Goal: Information Seeking & Learning: Learn about a topic

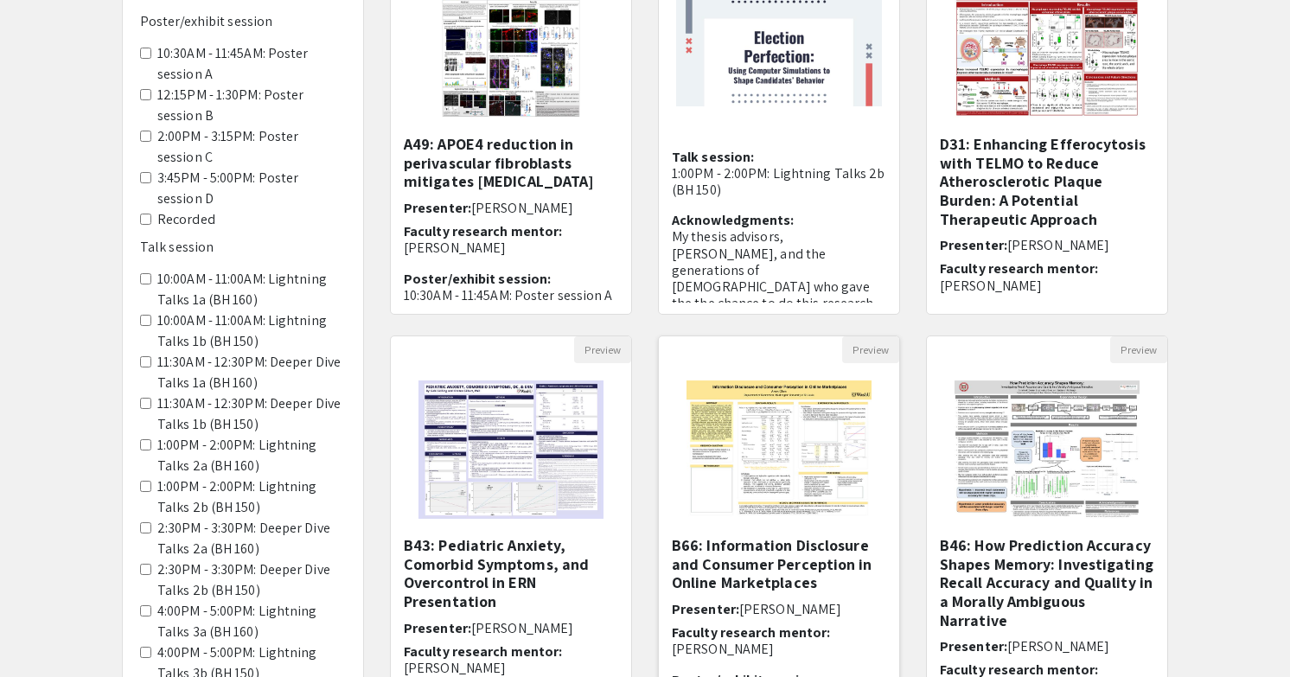
scroll to position [258, 0]
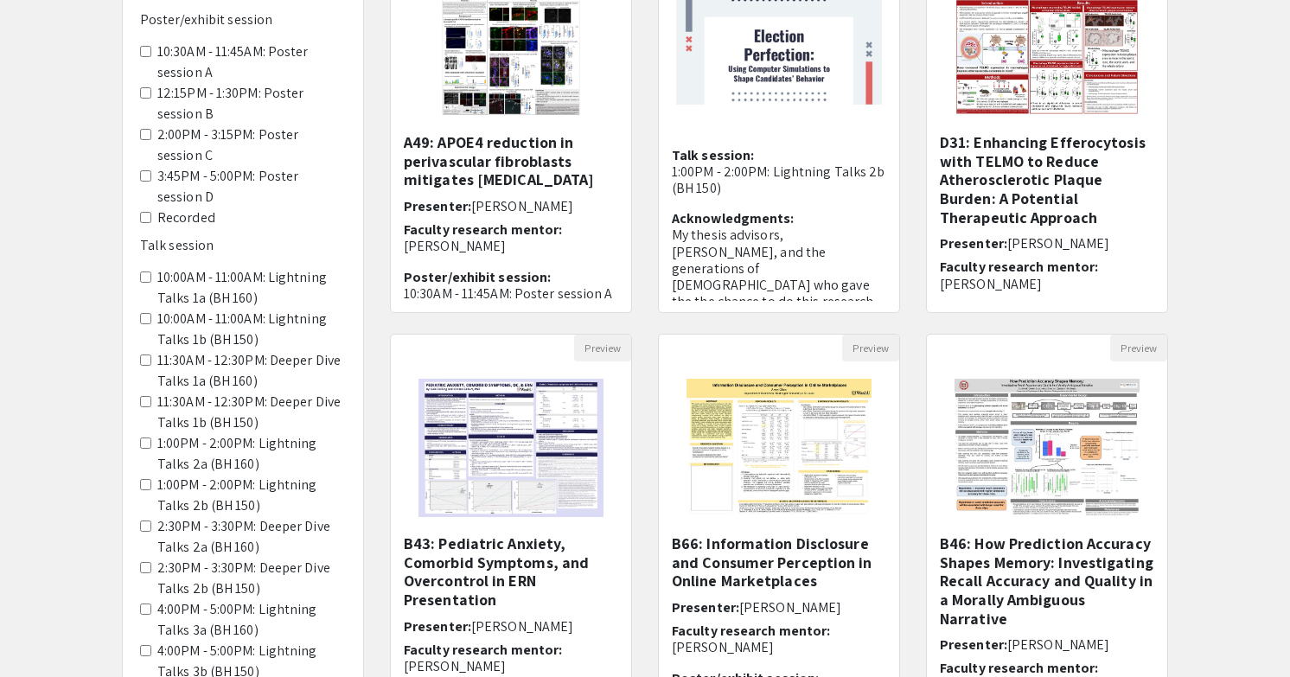
click at [150, 399] on 150\) "11:30AM - 12:30PM: Deeper Dive Talks 1b (BH 150)" at bounding box center [145, 401] width 11 height 11
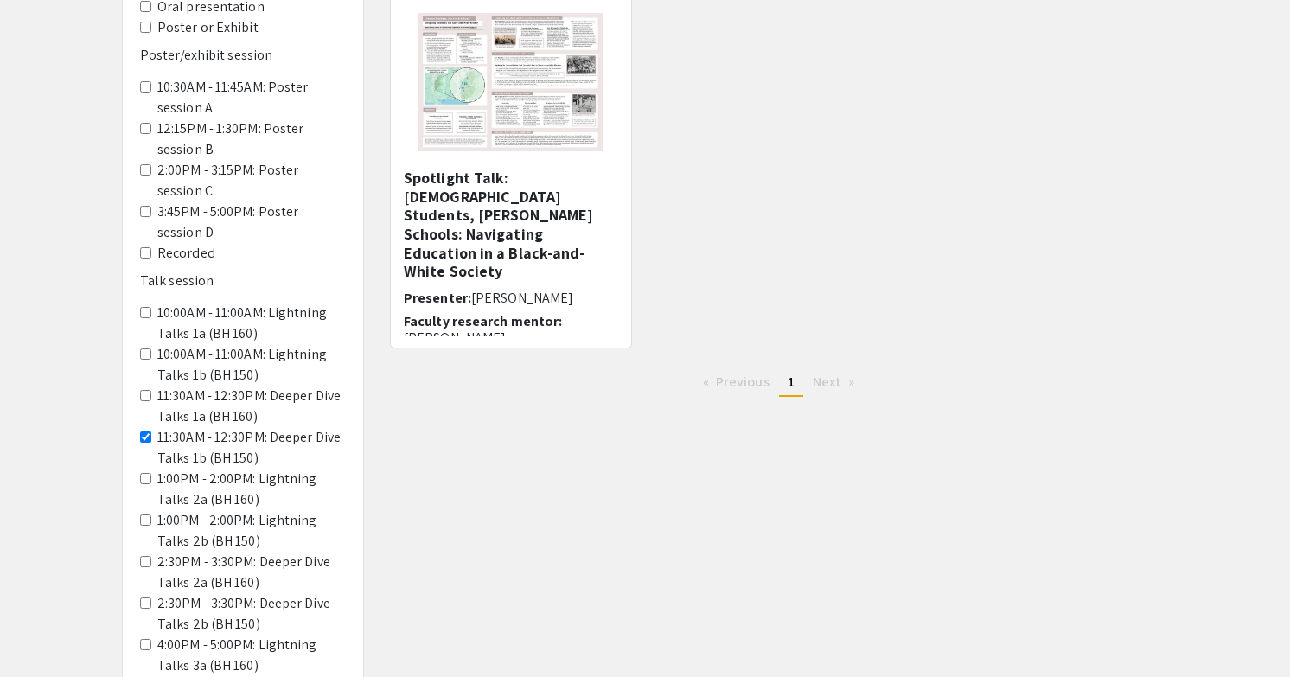
scroll to position [247, 0]
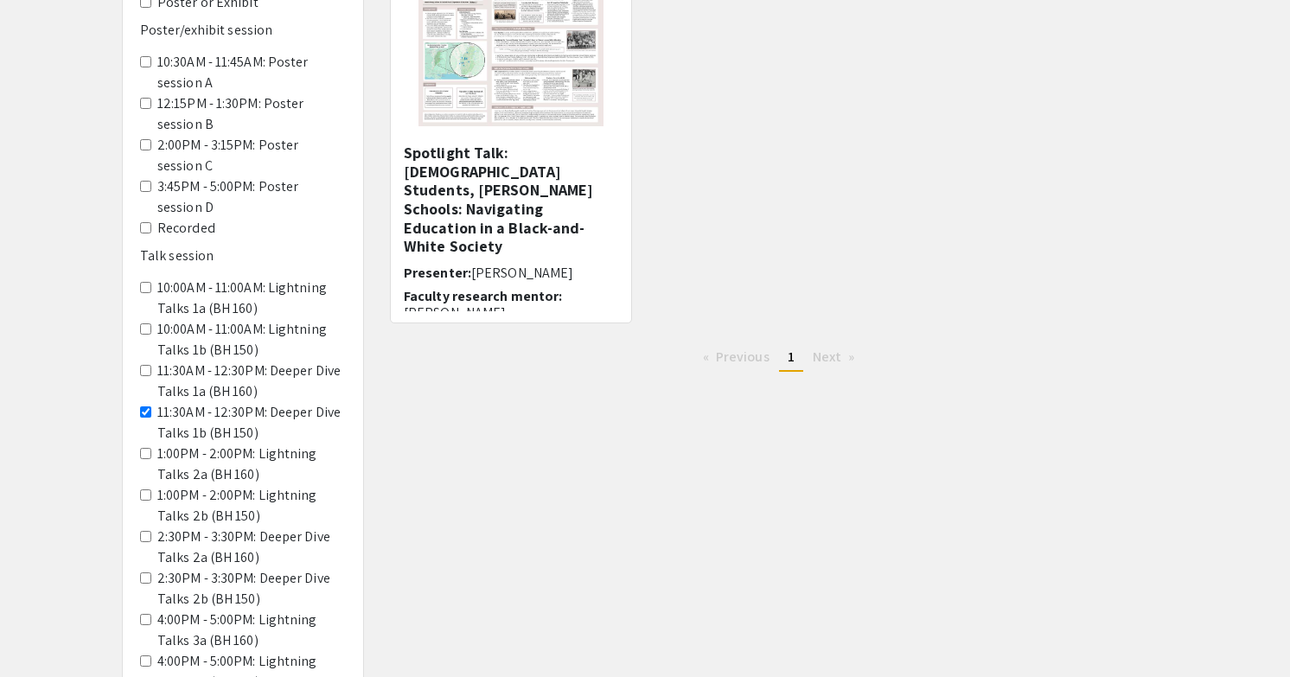
click at [278, 543] on label "2:30PM - 3:30PM: Deeper Dive Talks 2a (BH 160)" at bounding box center [251, 546] width 188 height 41
click at [151, 542] on 160\) "2:30PM - 3:30PM: Deeper Dive Talks 2a (BH 160)" at bounding box center [145, 536] width 11 height 11
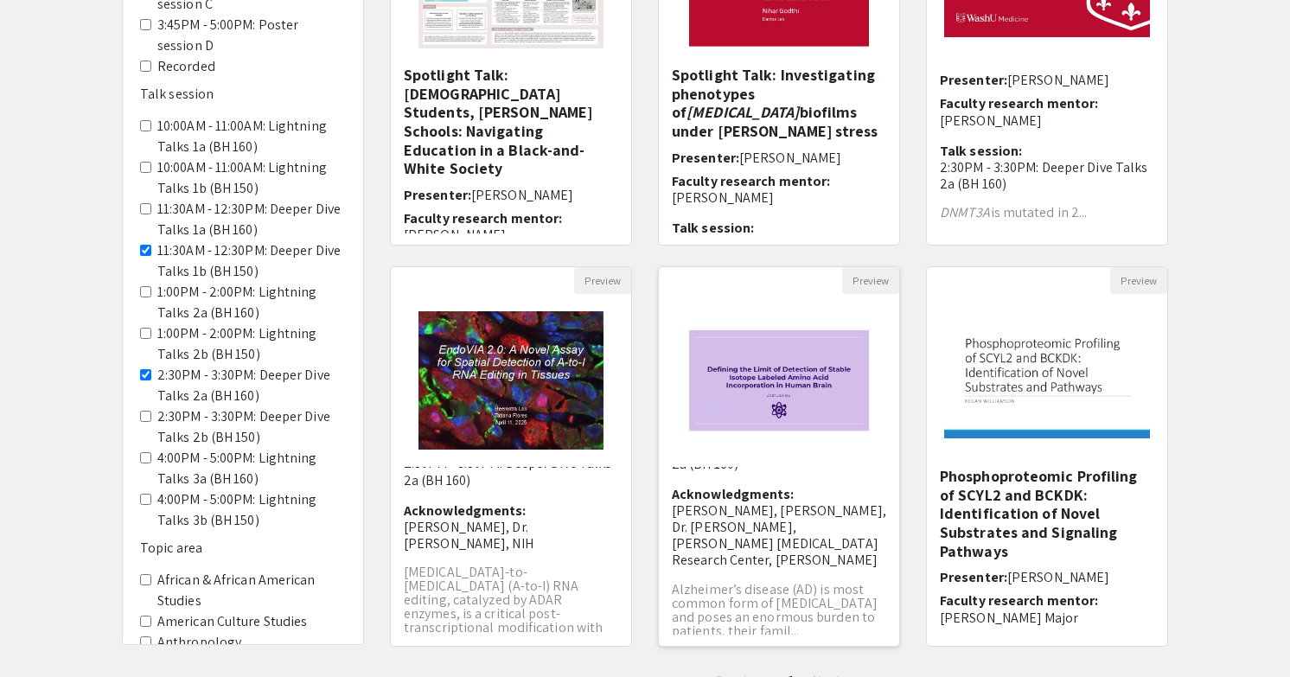
scroll to position [288, 0]
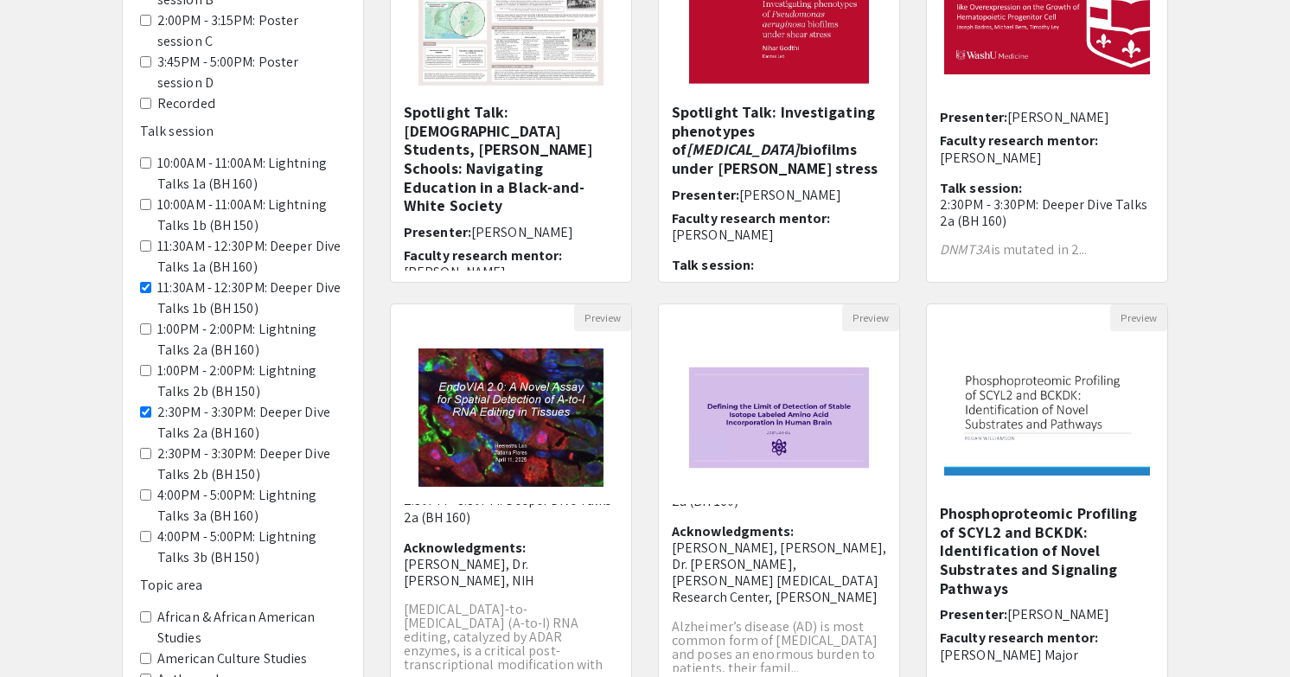
click at [150, 157] on 160\) "10:00AM - 11:00AM: Lightning Talks 1a (BH 160)" at bounding box center [145, 162] width 11 height 11
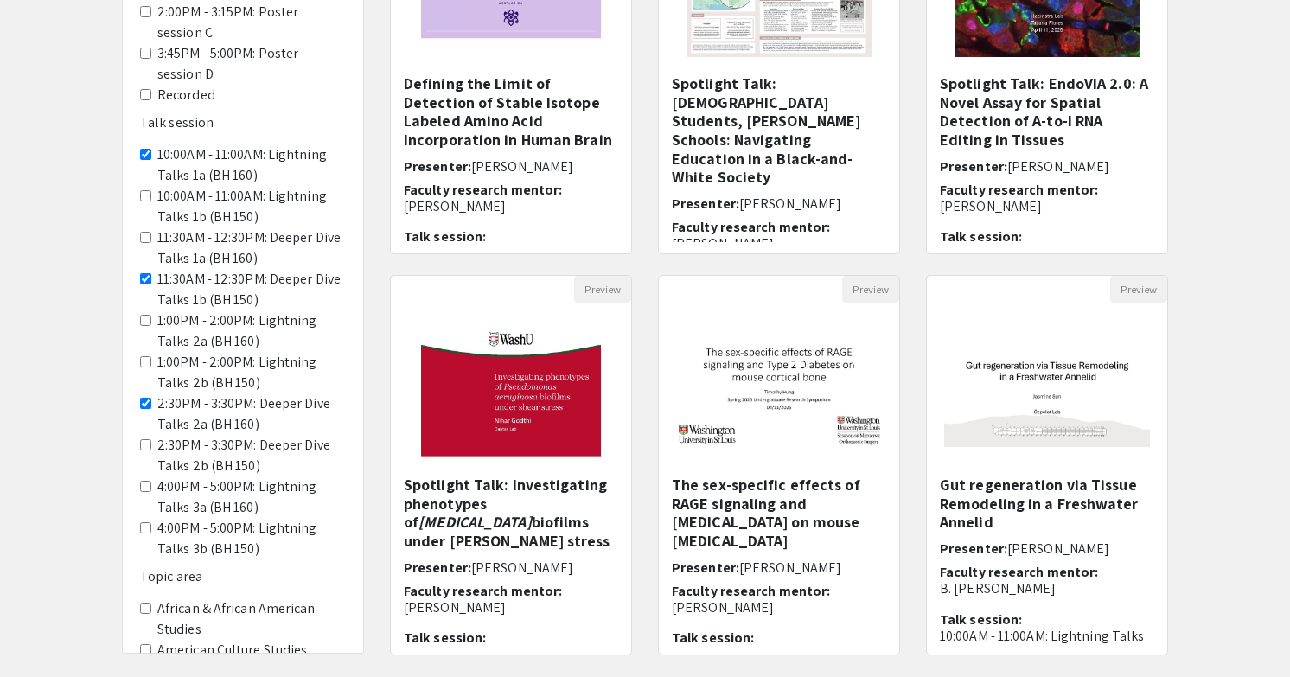
scroll to position [54, 0]
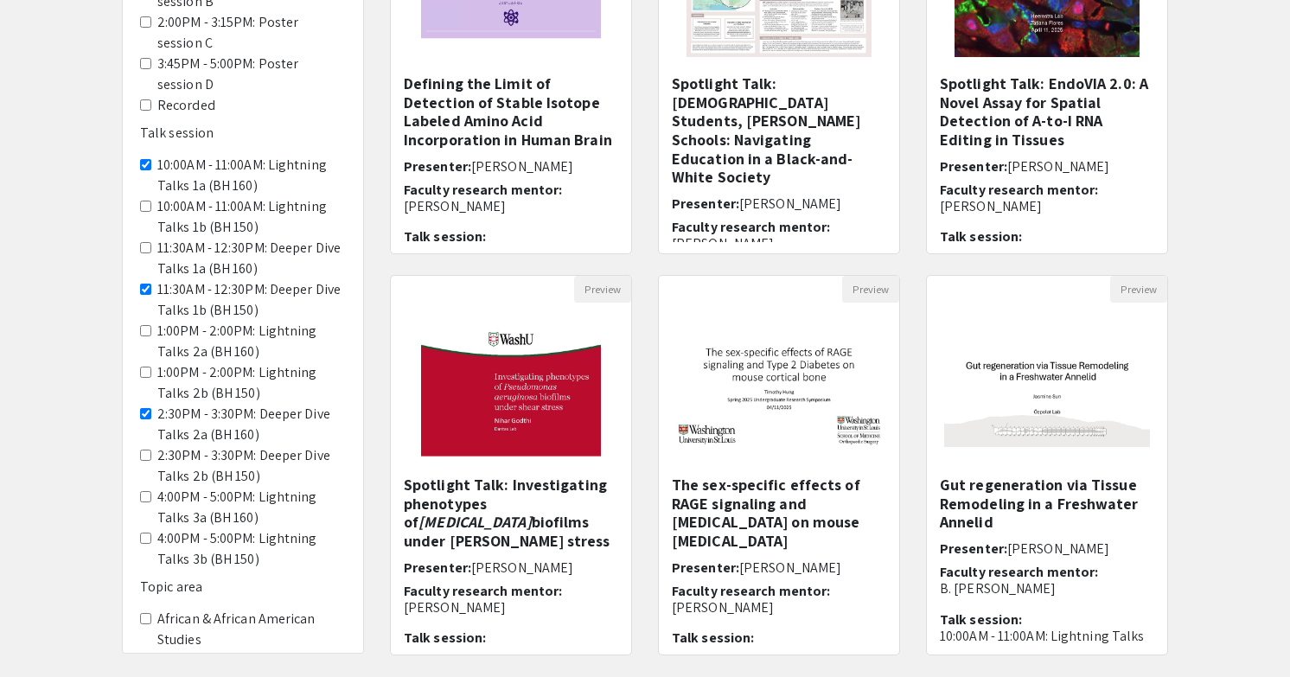
click at [144, 210] on 150\) "10:00AM - 11:00AM: Lightning Talks 1b (BH 150)" at bounding box center [145, 206] width 11 height 11
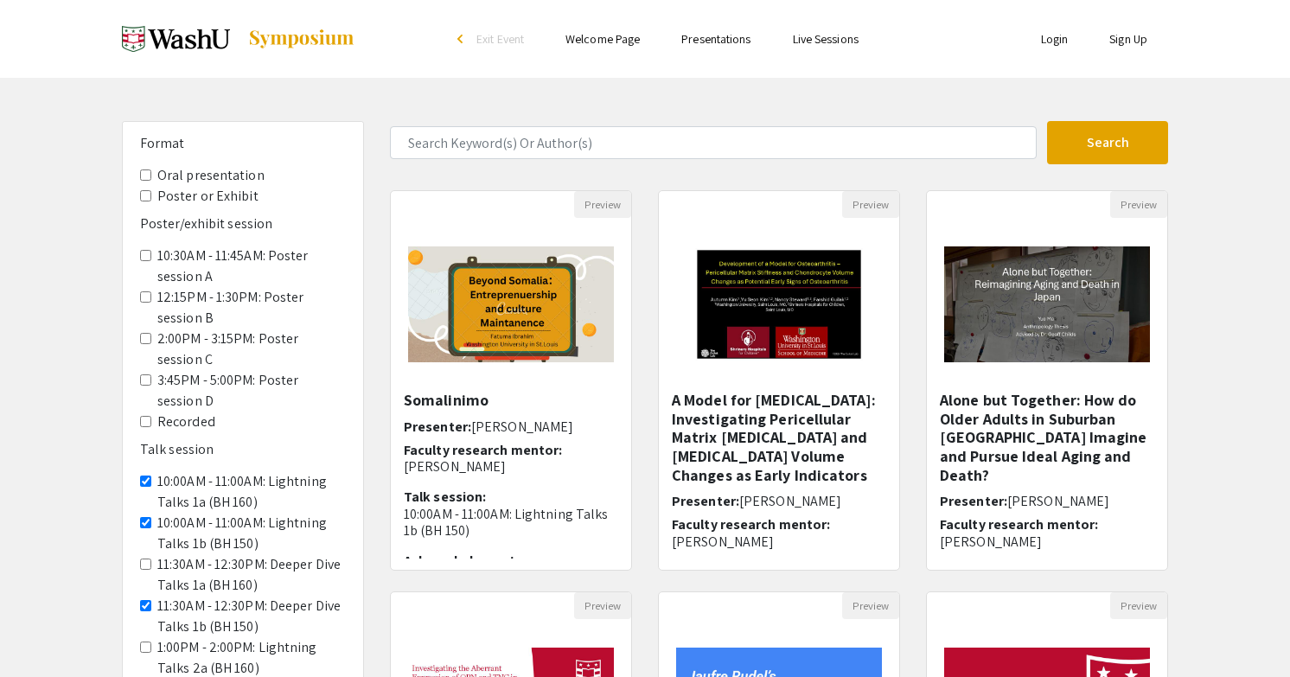
click at [151, 563] on span "11:30AM - 12:30PM: Deeper Dive Talks 1a (BH 160)" at bounding box center [243, 574] width 206 height 41
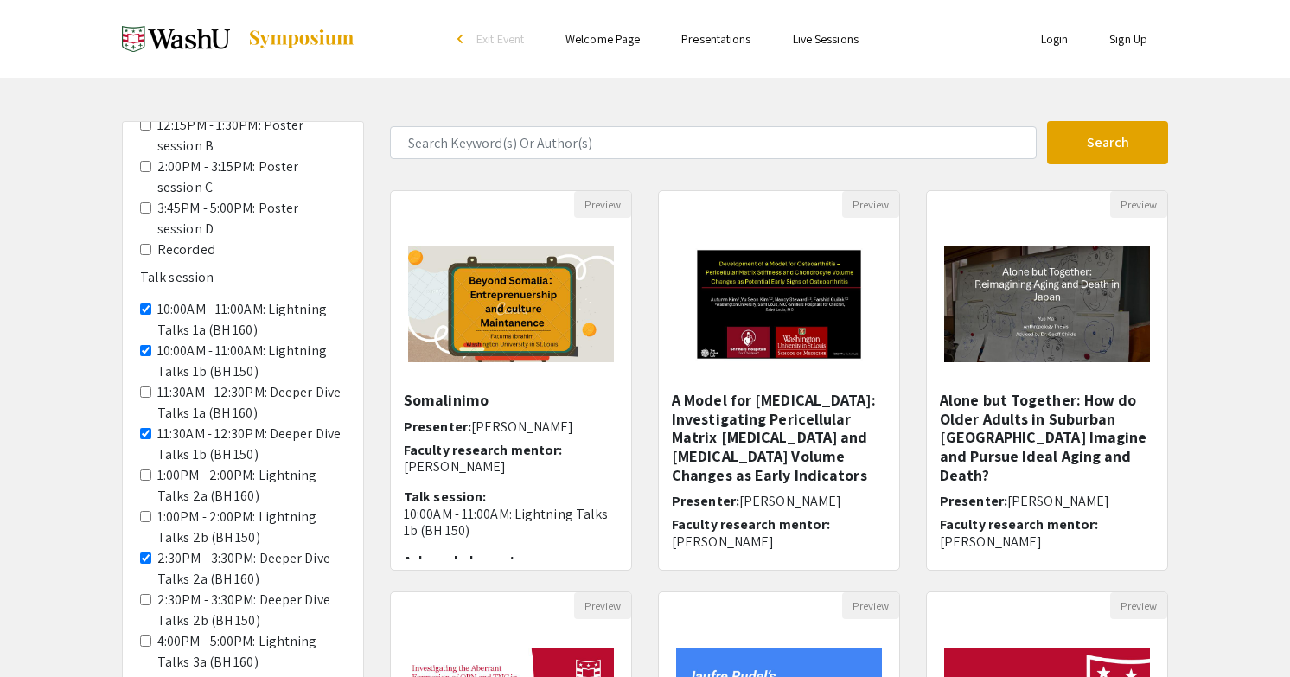
scroll to position [256, 0]
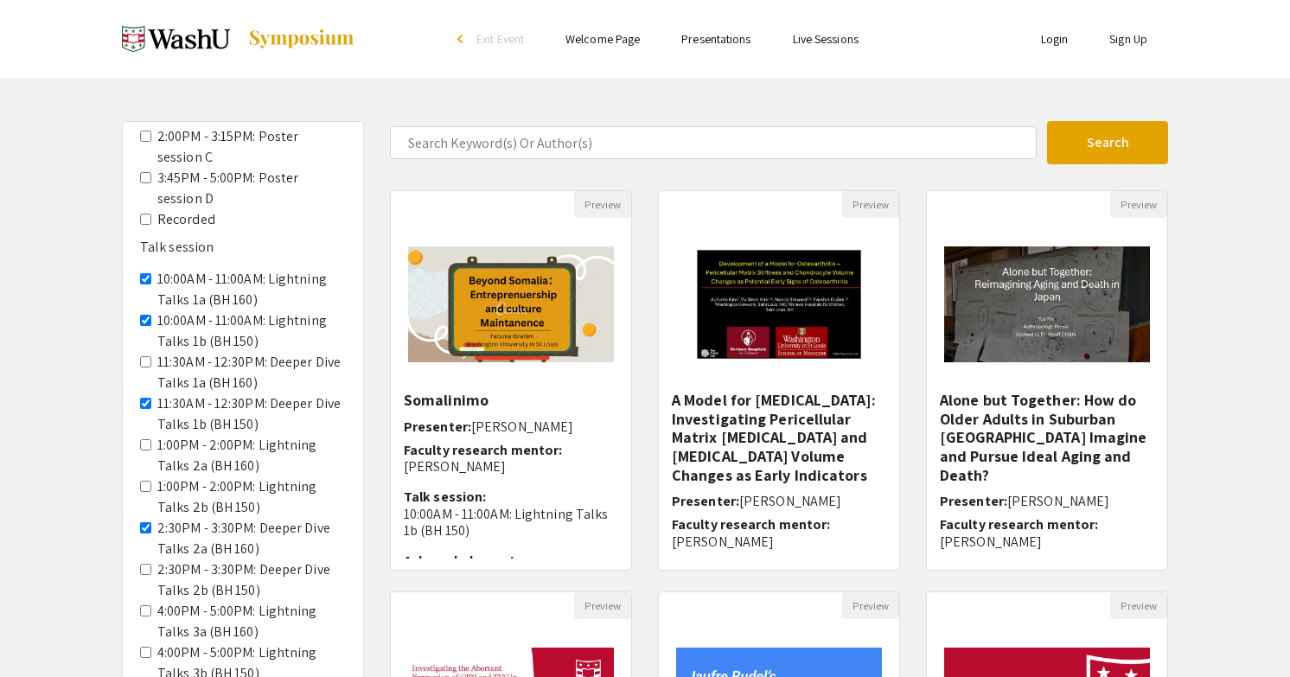
click at [146, 362] on 160\) "11:30AM - 12:30PM: Deeper Dive Talks 1a (BH 160)" at bounding box center [145, 361] width 11 height 11
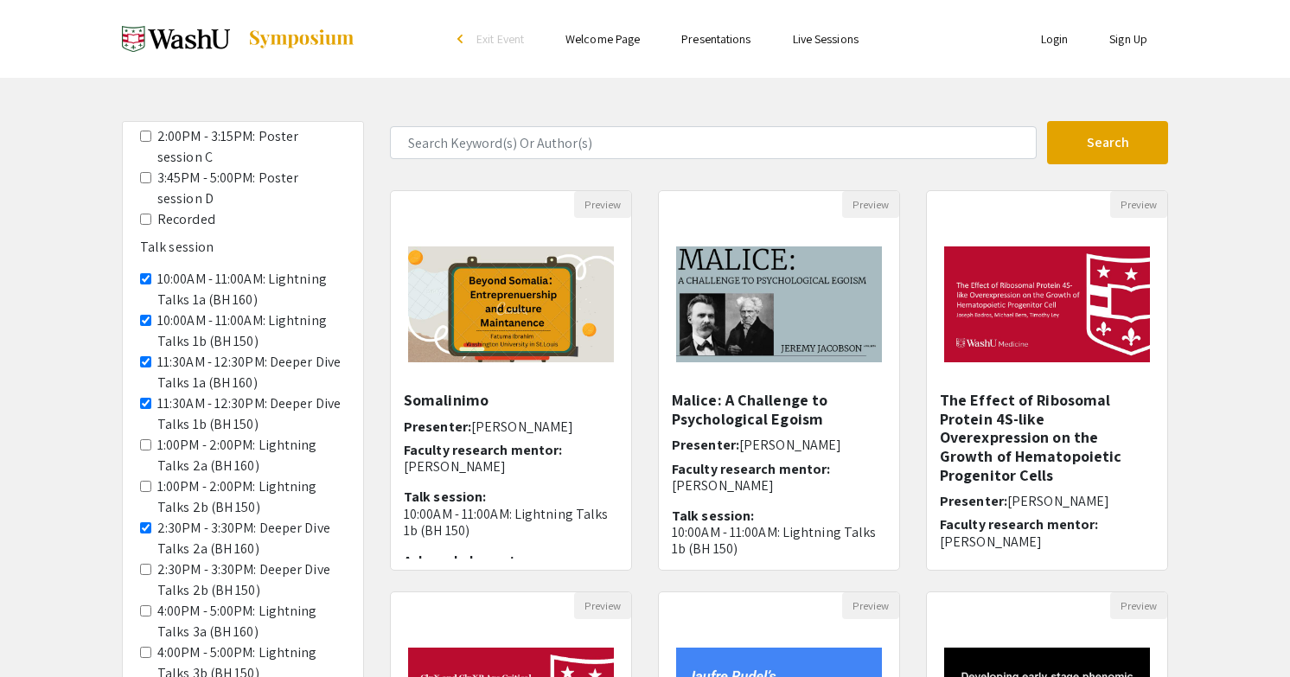
click at [146, 448] on 160\) "1:00PM - 2:00PM: Lightning Talks 2a (BH 160)" at bounding box center [145, 444] width 11 height 11
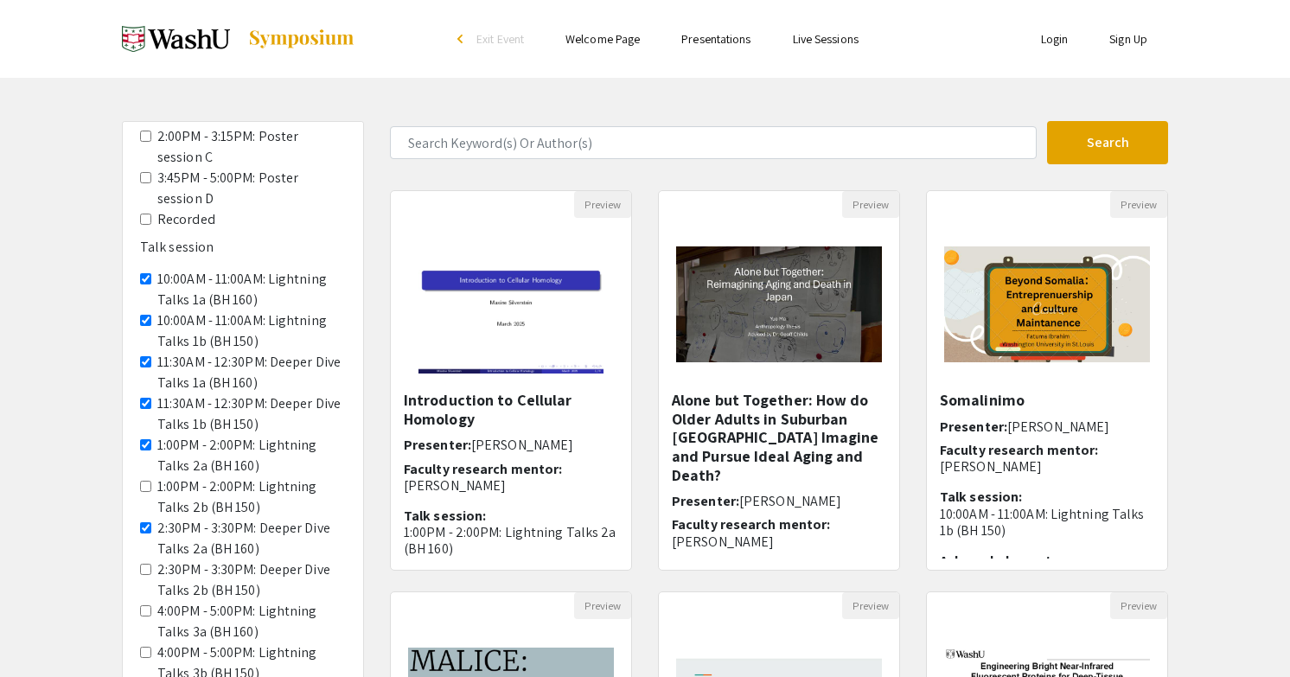
click at [144, 486] on 150\) "1:00PM - 2:00PM: Lightning Talks 2b (BH 150)" at bounding box center [145, 486] width 11 height 11
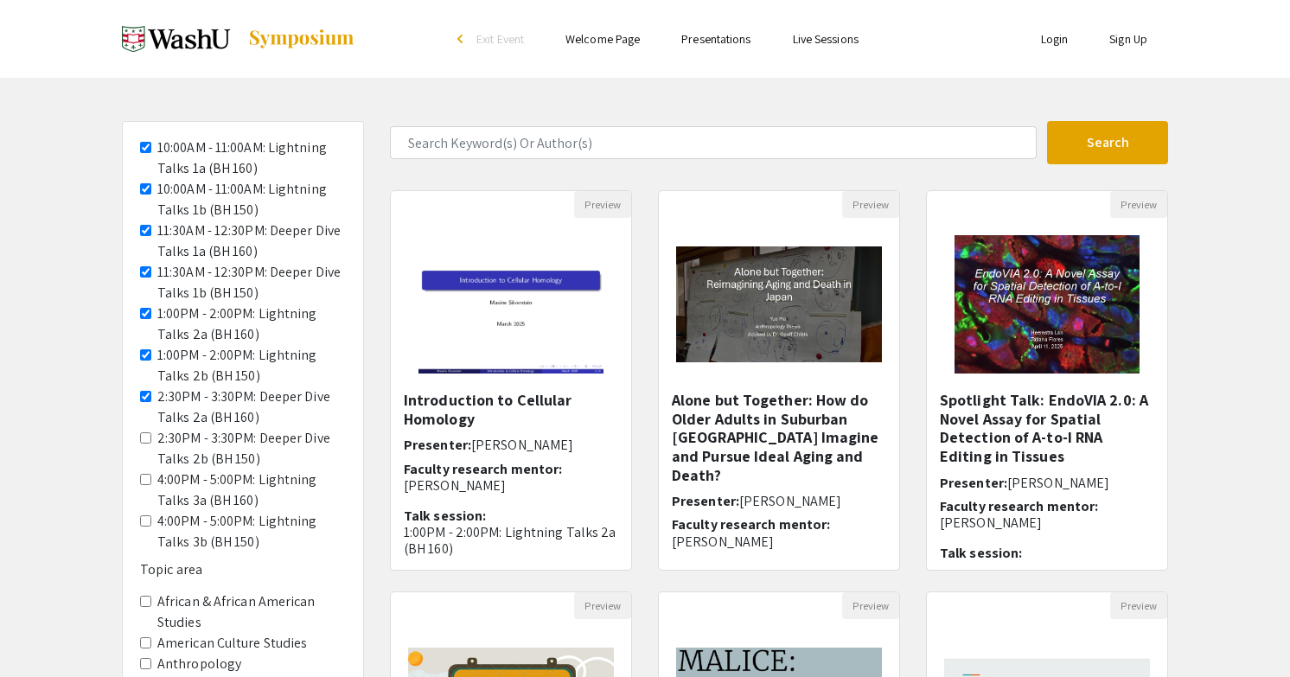
scroll to position [416, 0]
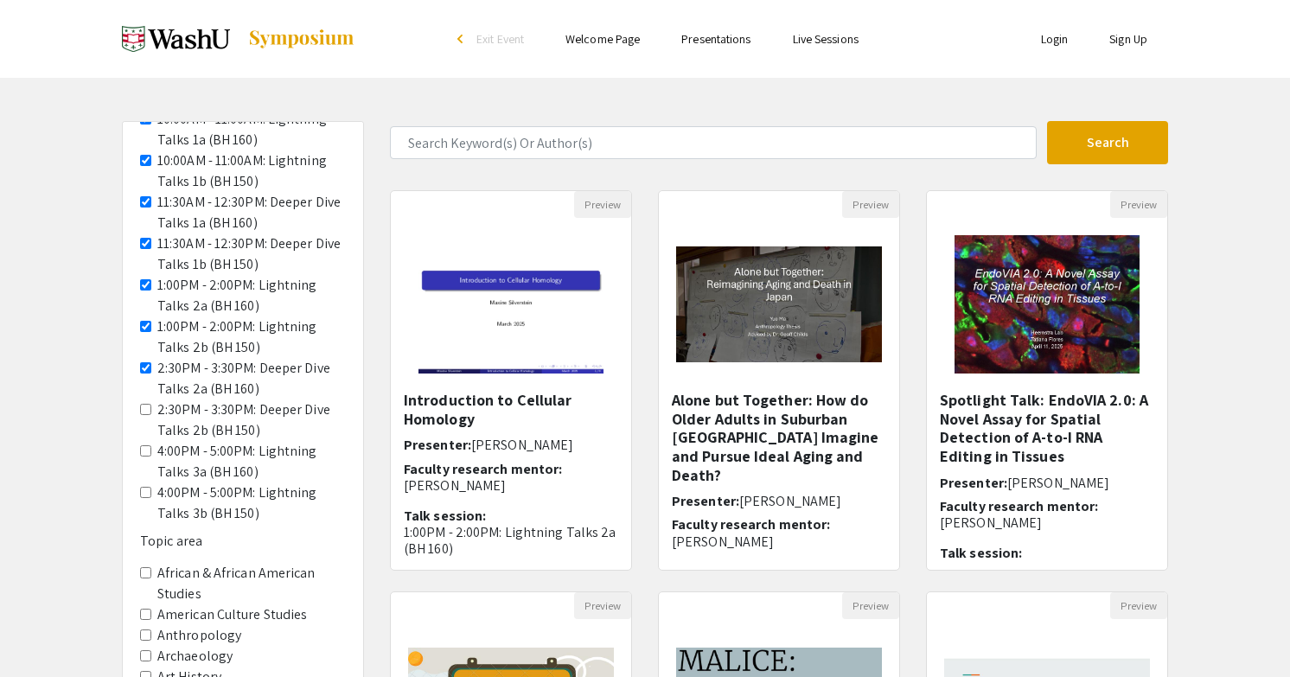
click at [141, 410] on 150\) "2:30PM - 3:30PM: Deeper Dive Talks 2b (BH 150)" at bounding box center [145, 409] width 11 height 11
click at [148, 451] on 160\) "4:00PM - 5:00PM: Lightning Talks 3a (BH 160)" at bounding box center [145, 450] width 11 height 11
click at [143, 488] on 150\) "4:00PM - 5:00PM: Lightning Talks 3b (BH 150)" at bounding box center [145, 492] width 11 height 11
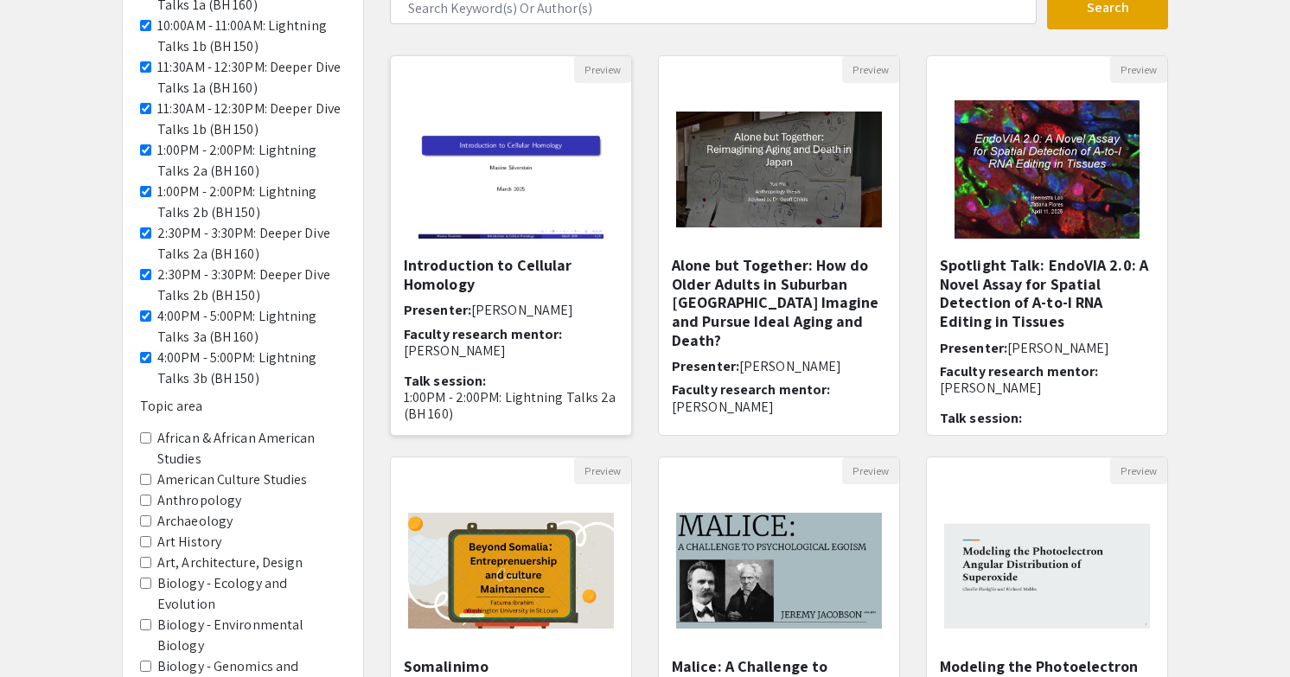
click at [573, 245] on img "Open Presentation <p>Introduction to Cellular Homology</p>" at bounding box center [510, 169] width 219 height 173
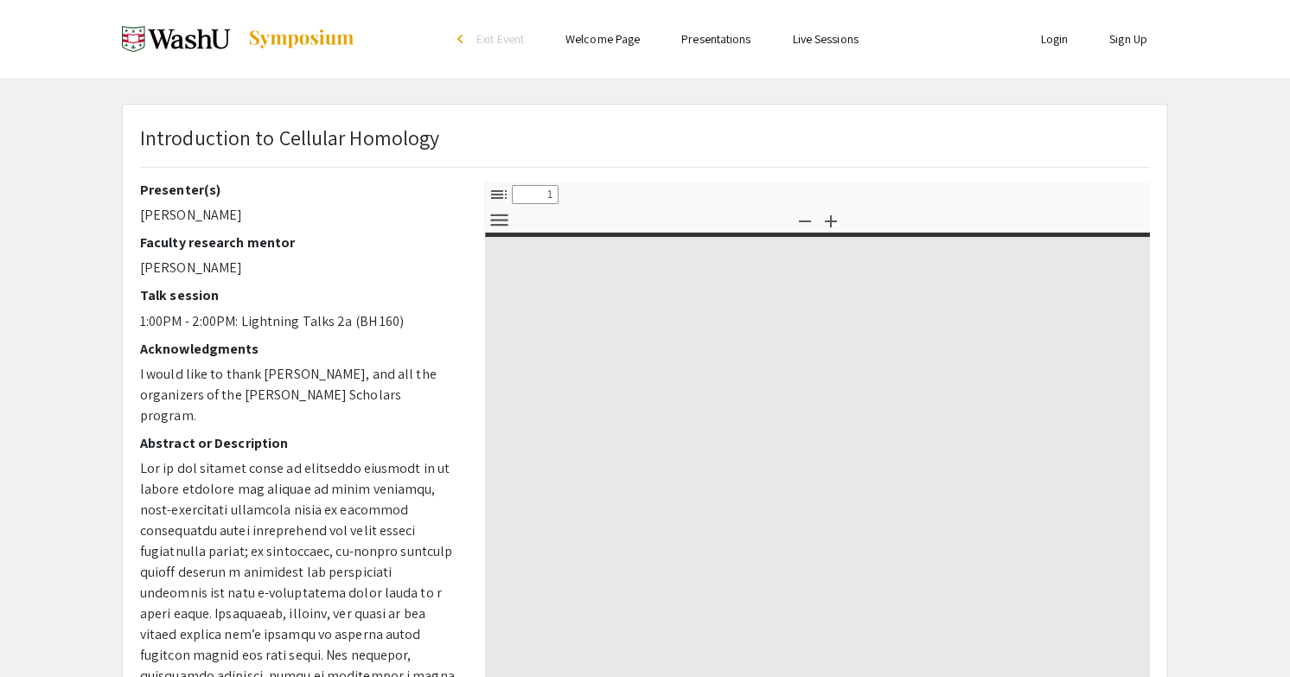
select select "custom"
type input "0"
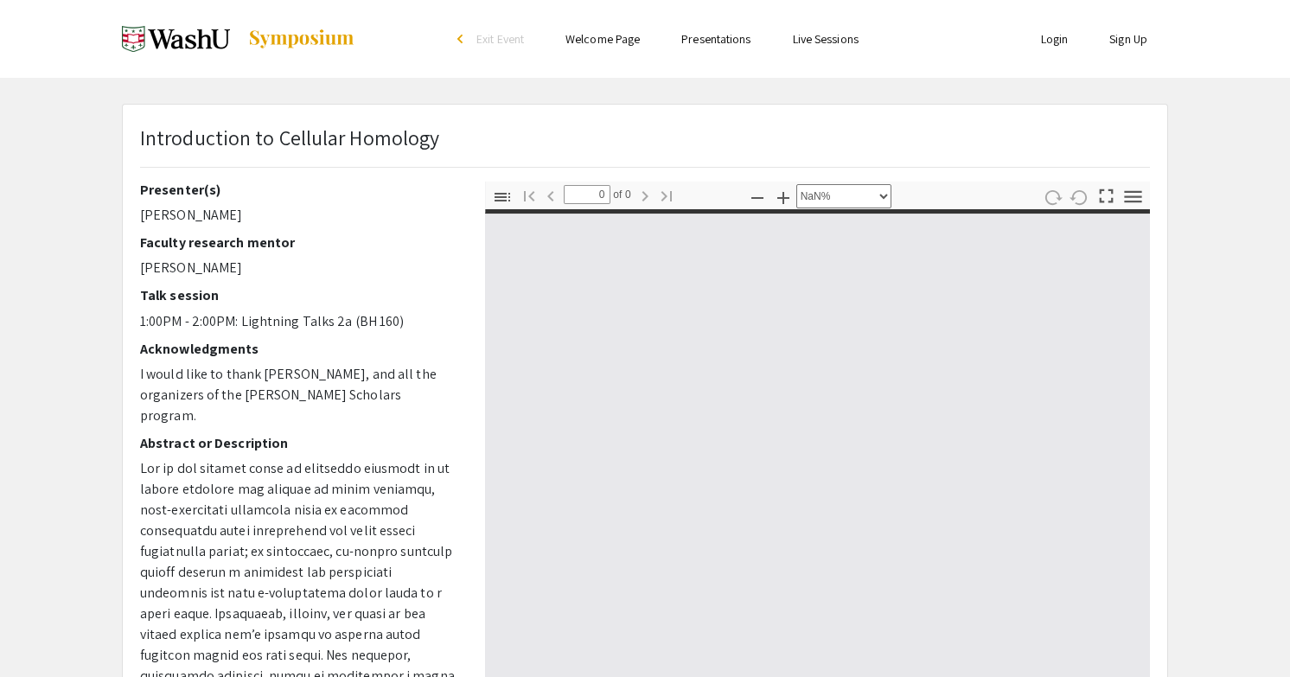
select select "auto"
type input "1"
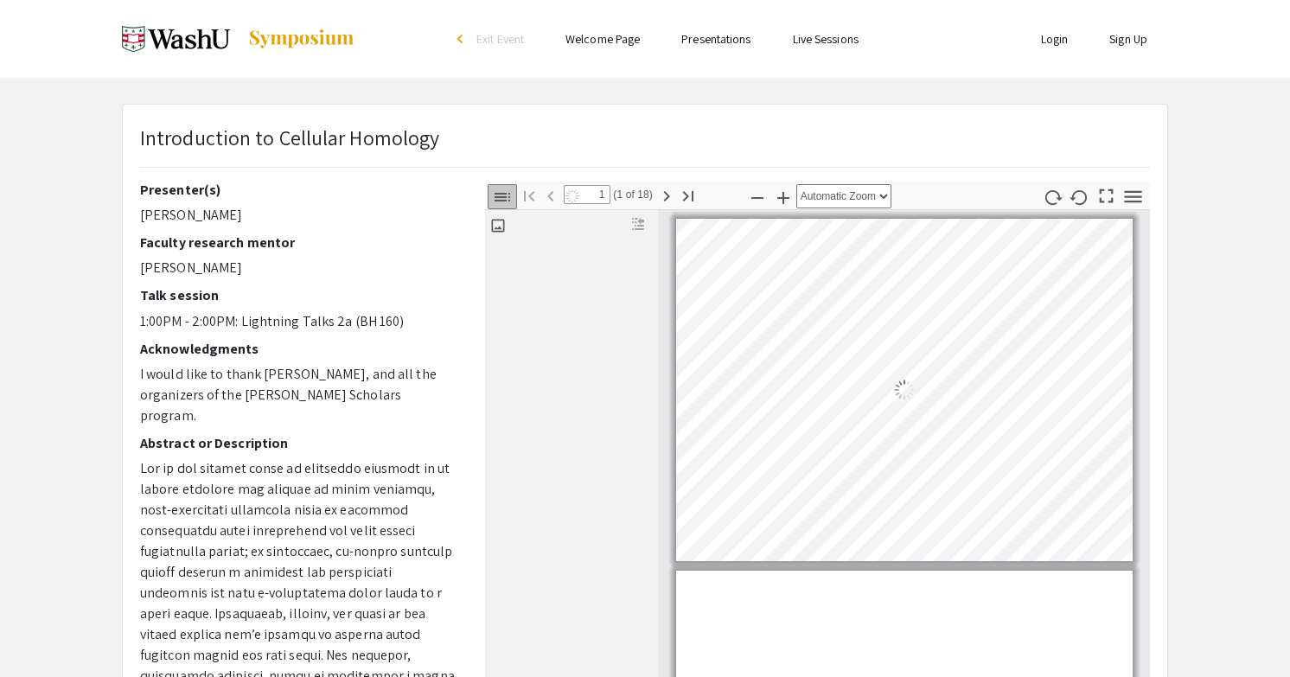
select select "auto"
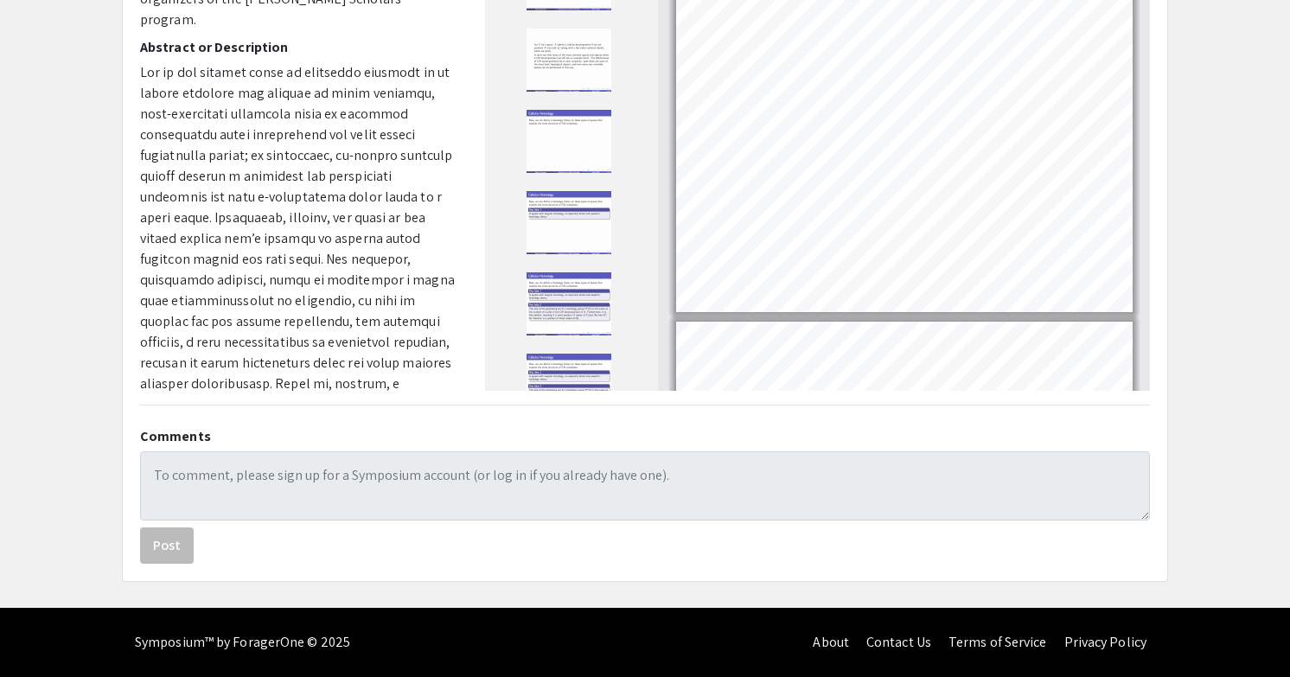
type input "3"
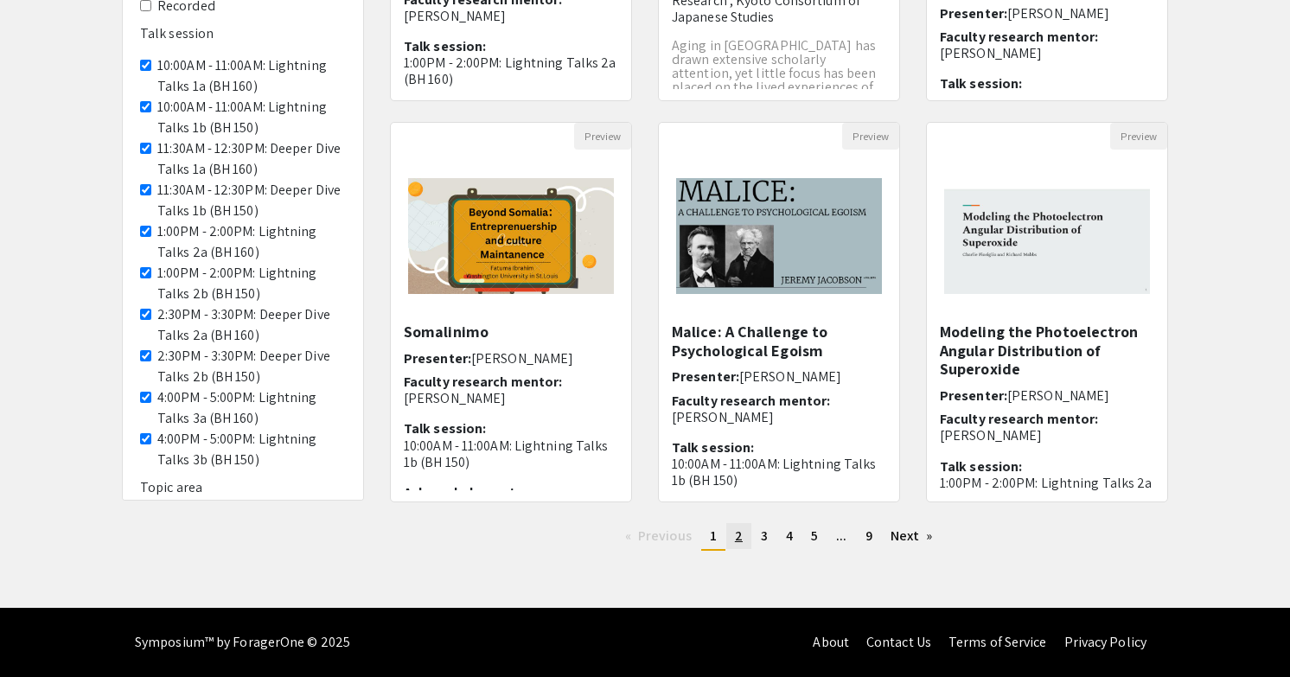
click at [737, 533] on span "2" at bounding box center [739, 535] width 8 height 18
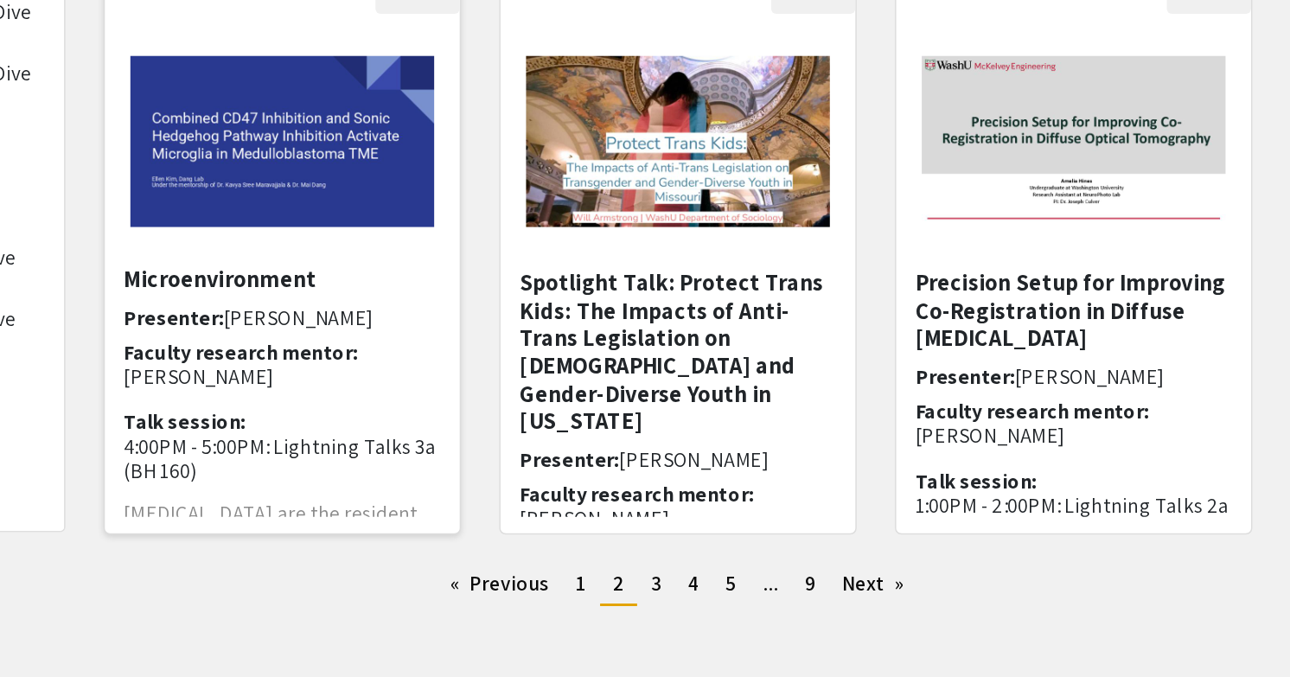
scroll to position [402, 0]
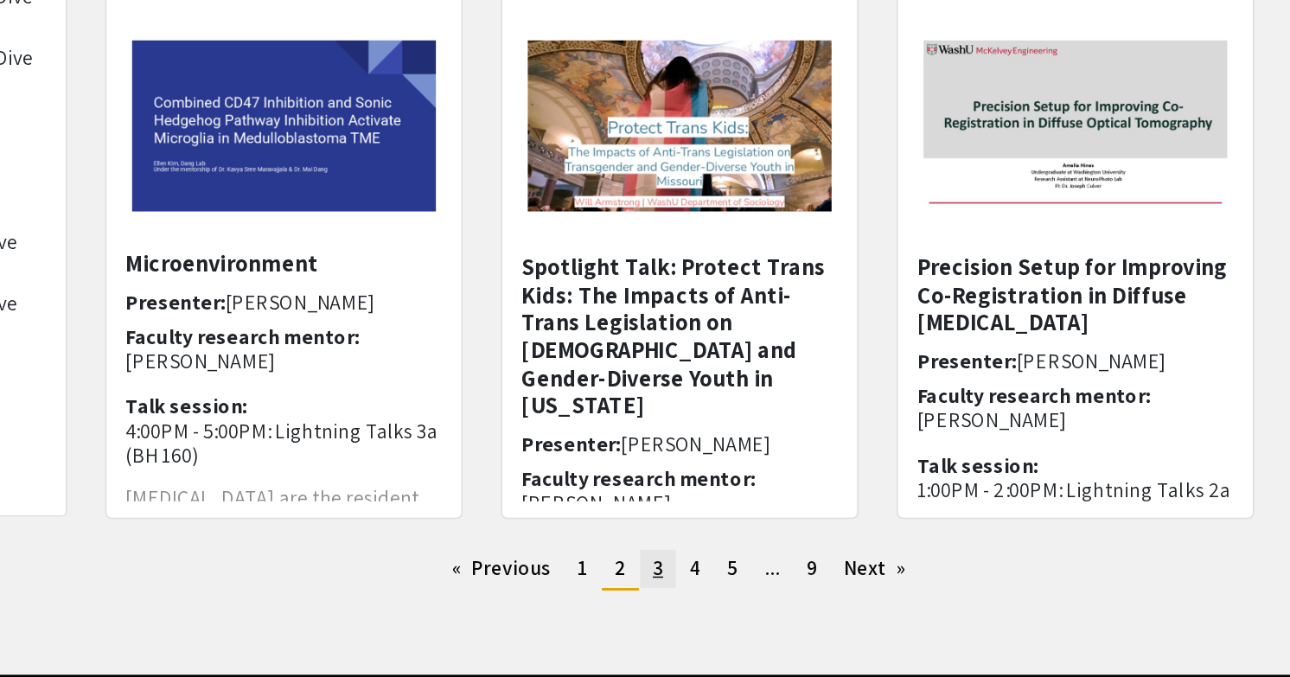
click at [771, 602] on link "page 3" at bounding box center [764, 603] width 24 height 26
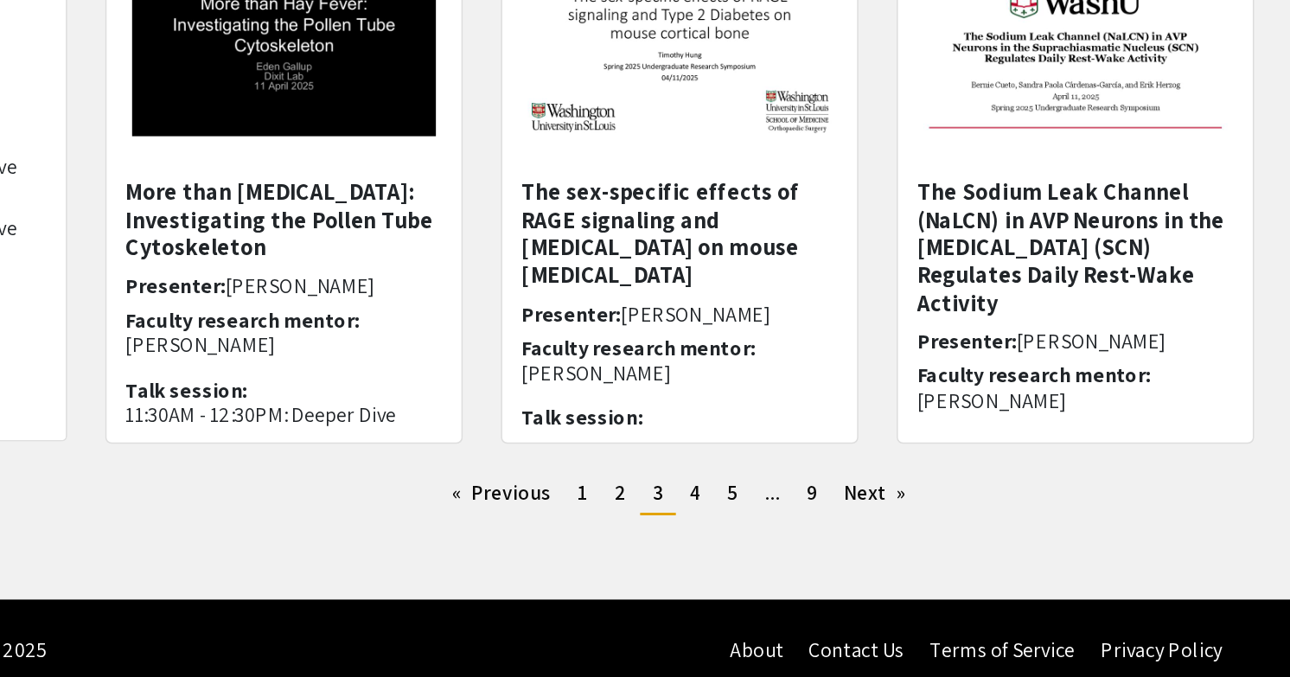
scroll to position [462, 0]
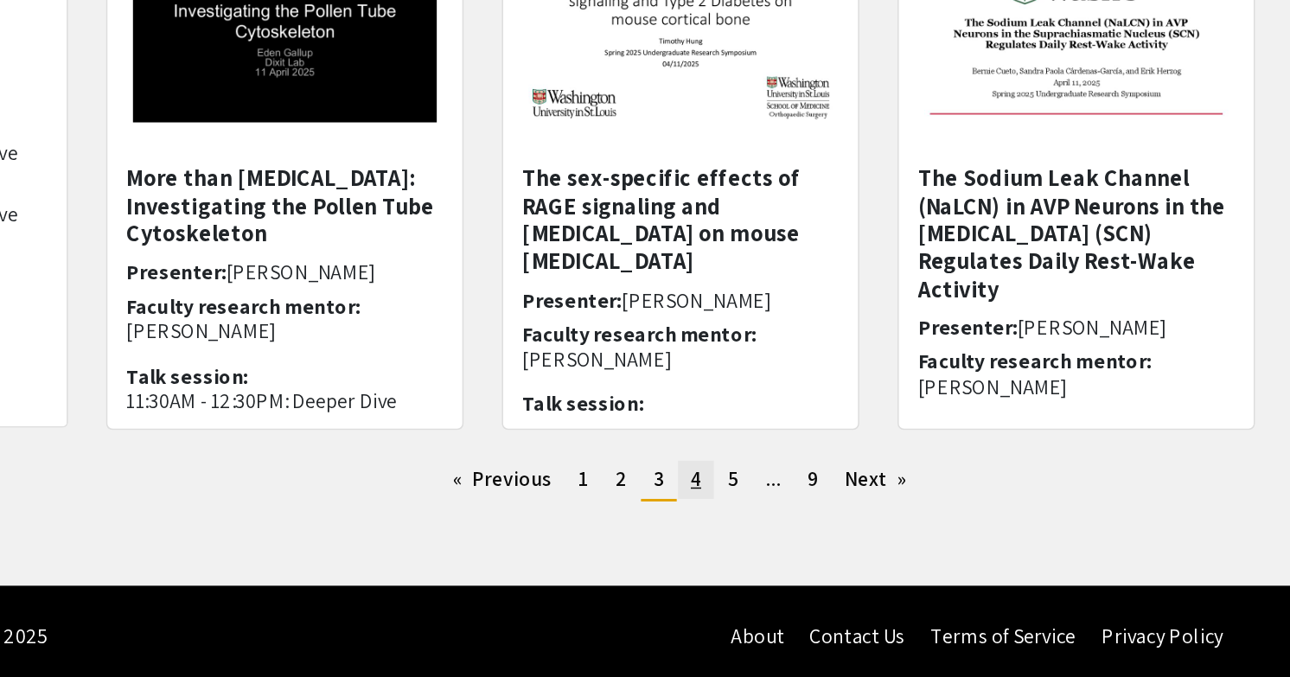
click at [788, 548] on span "4" at bounding box center [789, 542] width 7 height 18
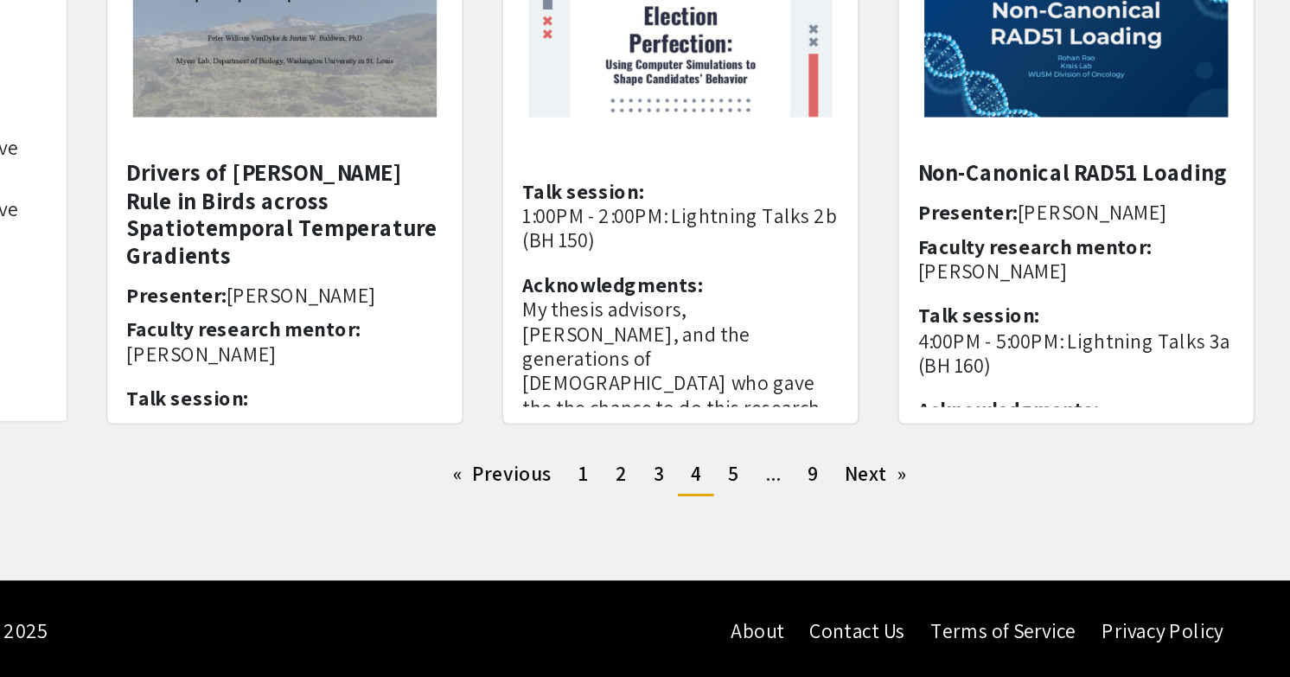
scroll to position [469, 0]
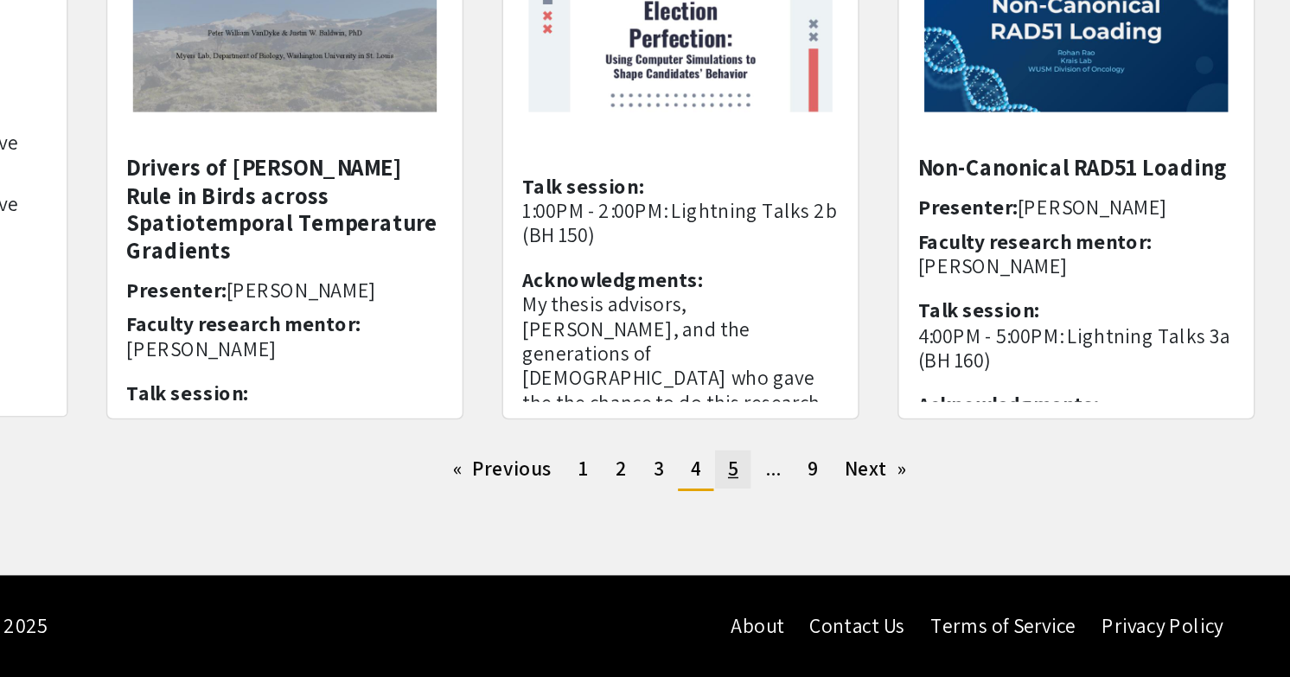
click at [817, 528] on link "page 5" at bounding box center [814, 536] width 24 height 26
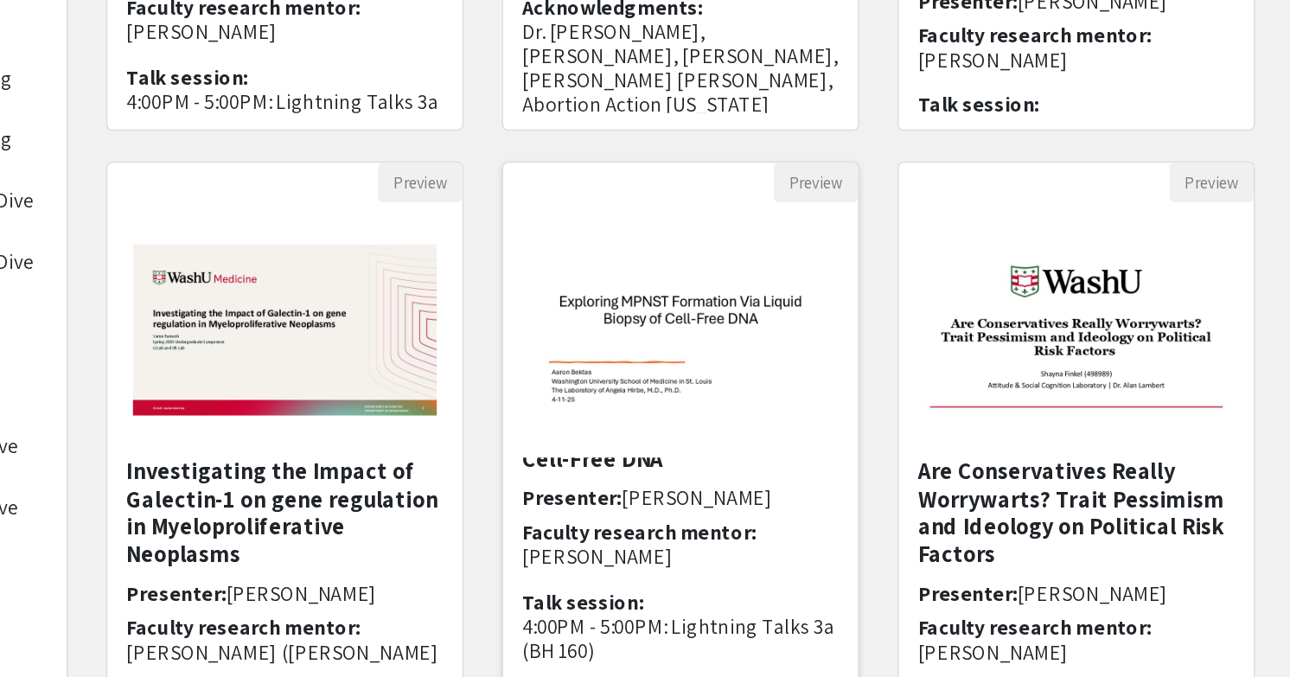
scroll to position [469, 0]
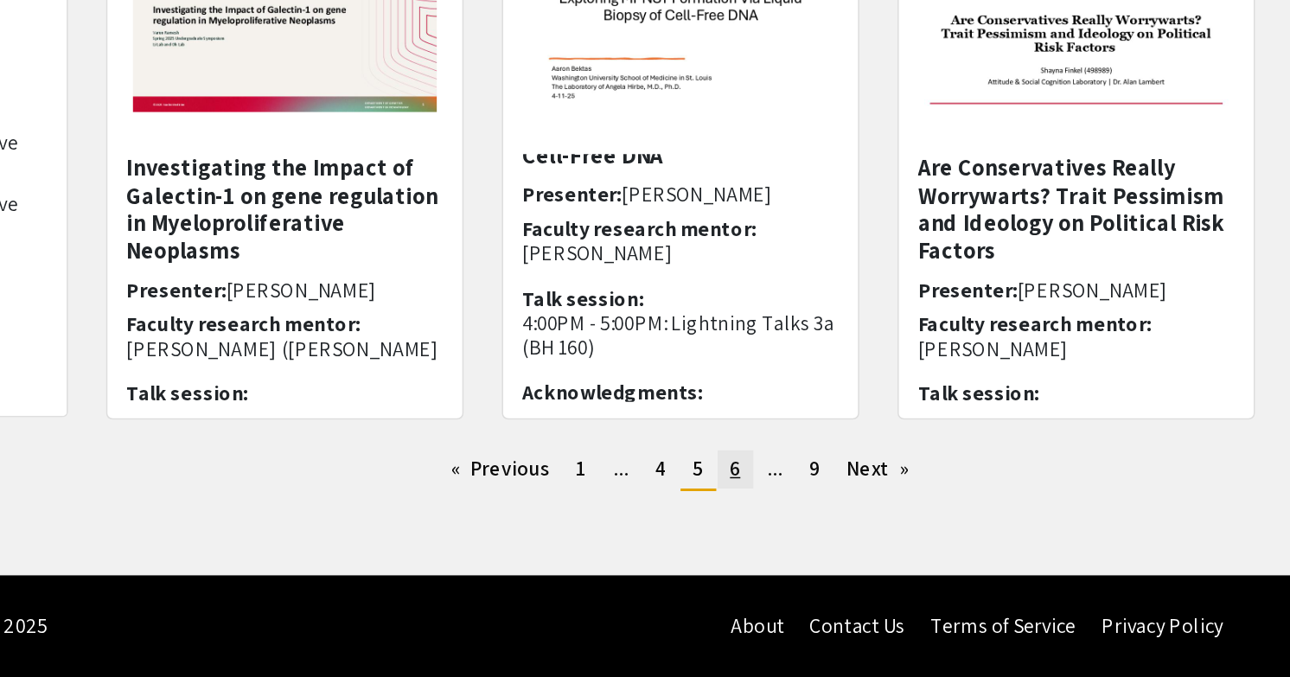
click at [823, 542] on link "page 6" at bounding box center [816, 536] width 24 height 26
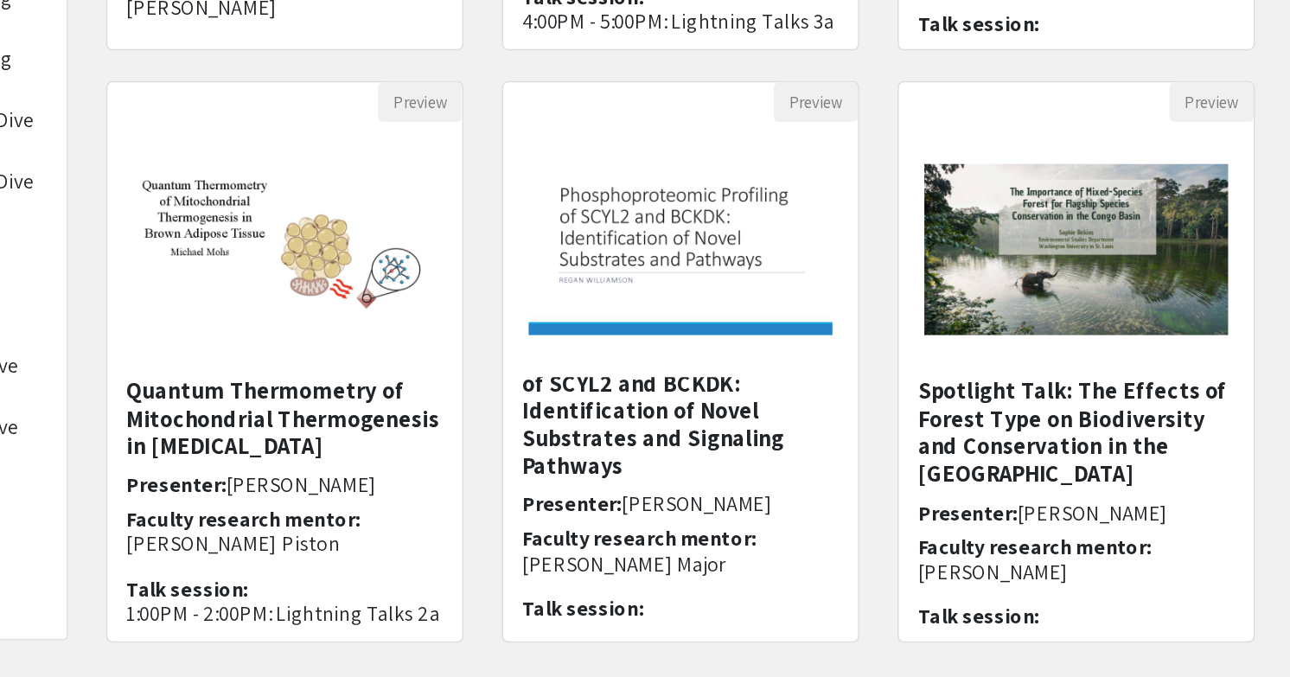
scroll to position [469, 0]
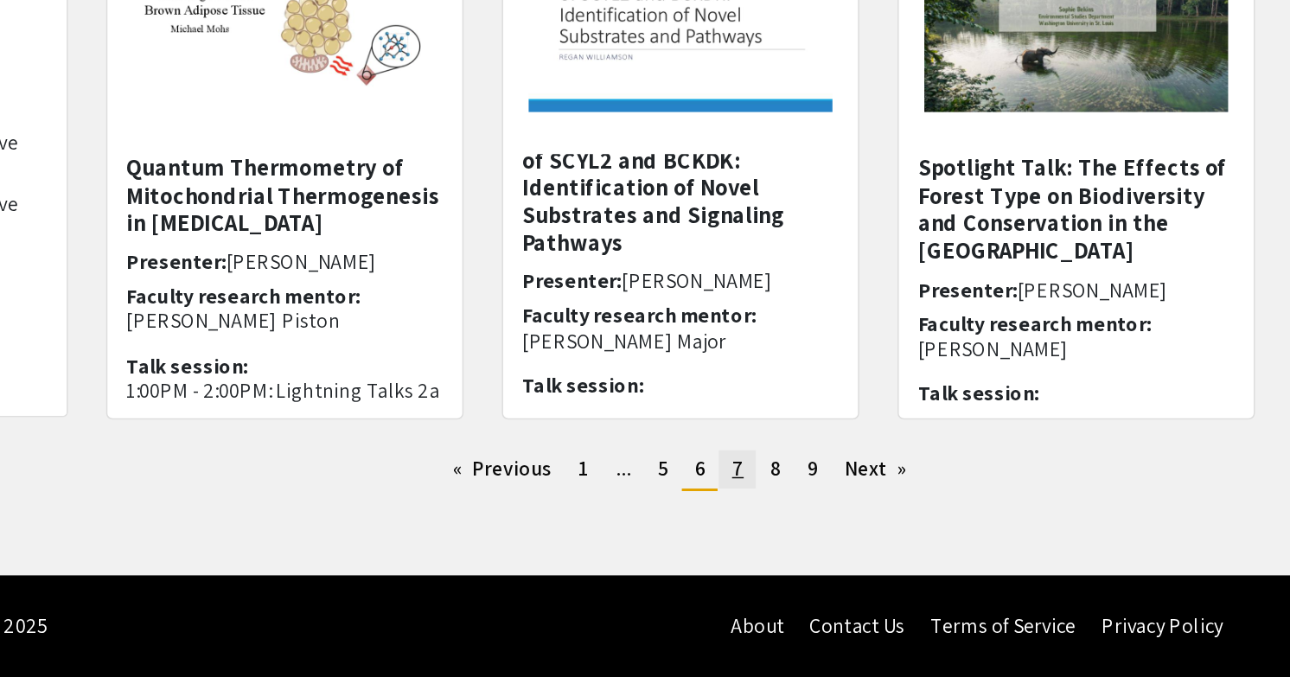
click at [815, 539] on span "7" at bounding box center [817, 535] width 8 height 18
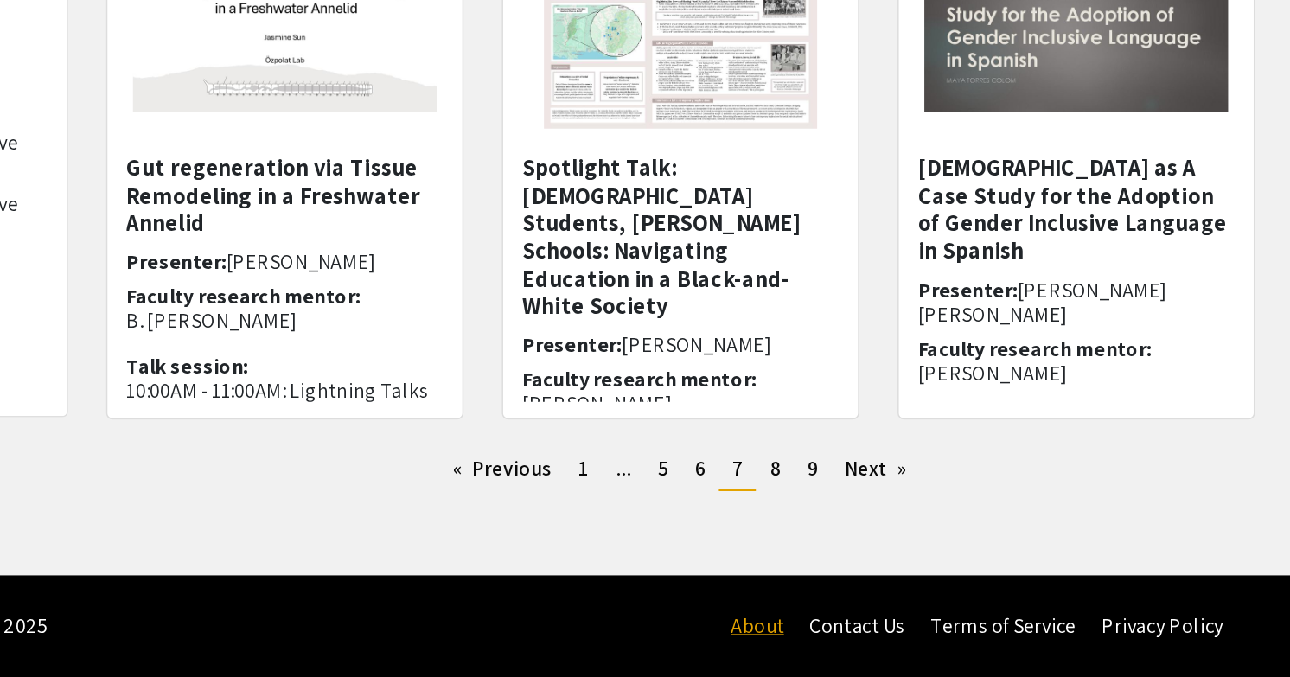
scroll to position [469, 0]
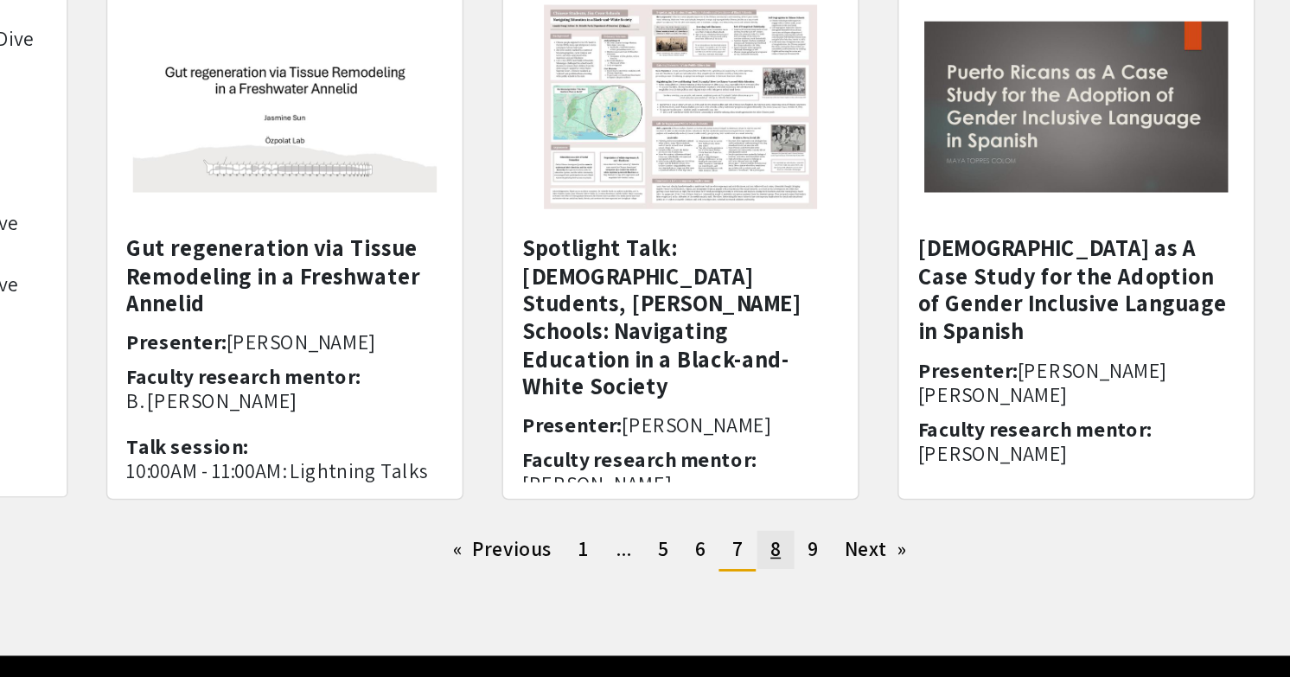
click at [851, 541] on link "page 8" at bounding box center [843, 537] width 24 height 26
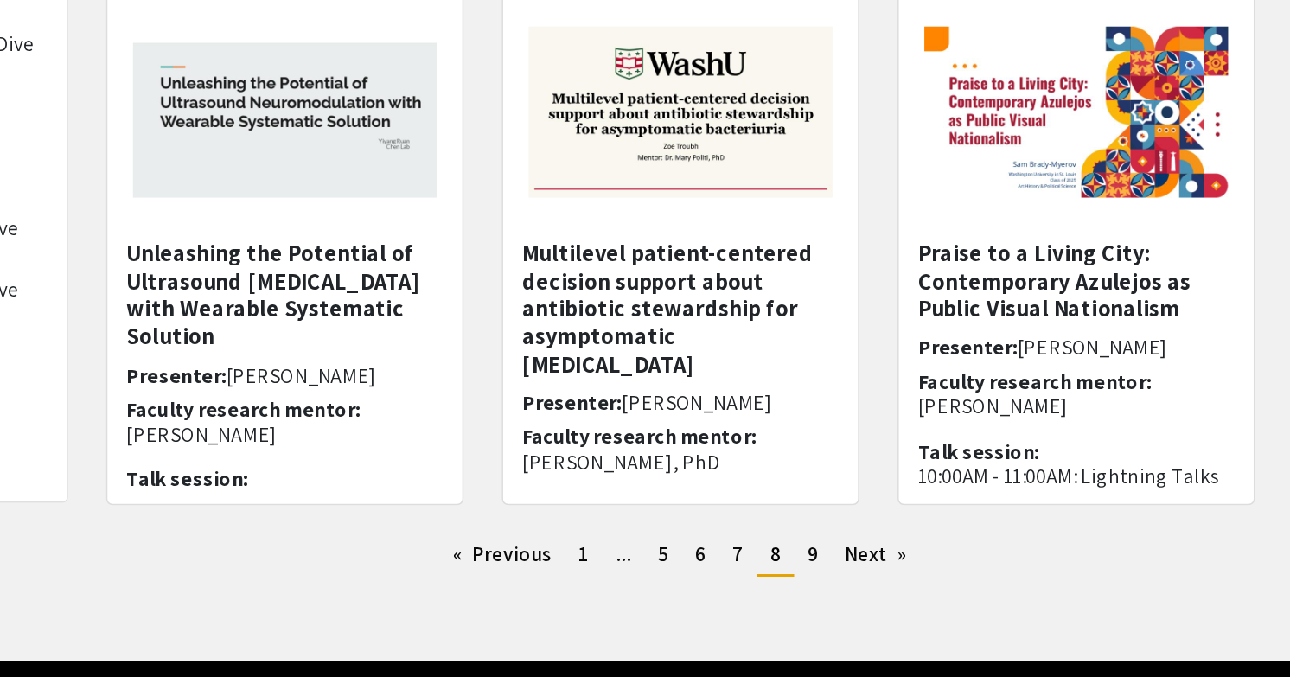
scroll to position [469, 0]
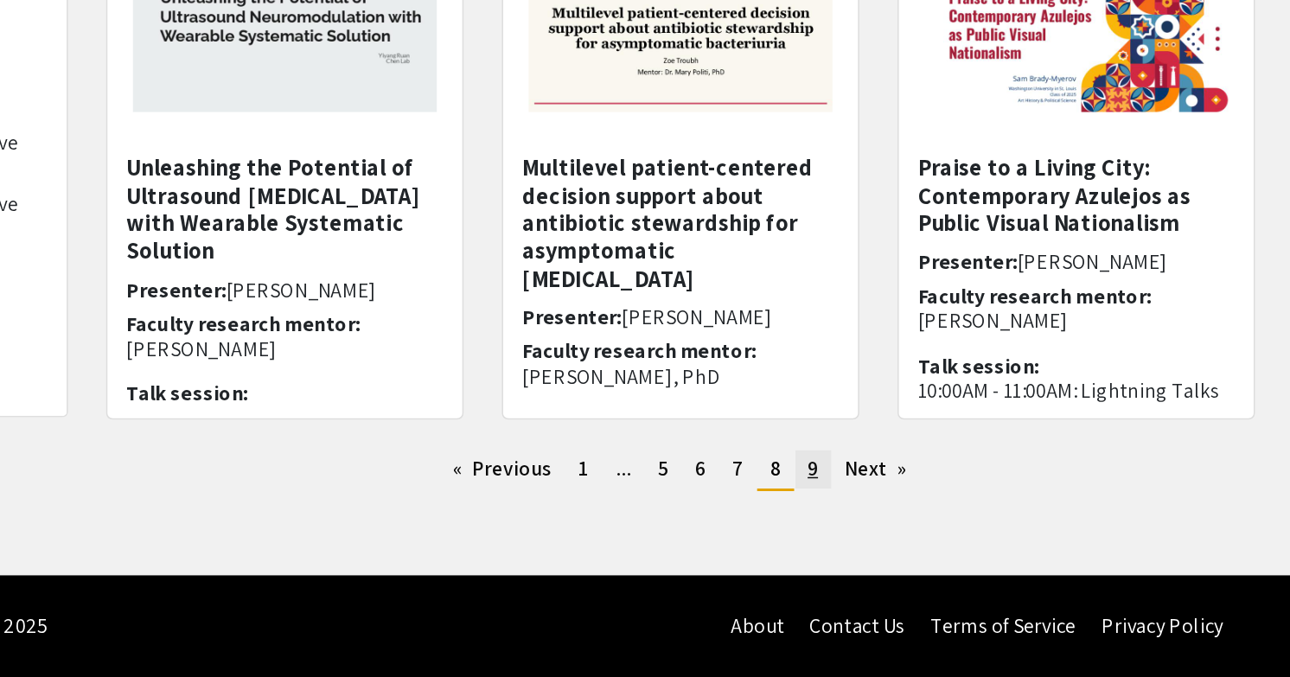
click at [873, 539] on link "page 9" at bounding box center [869, 536] width 24 height 26
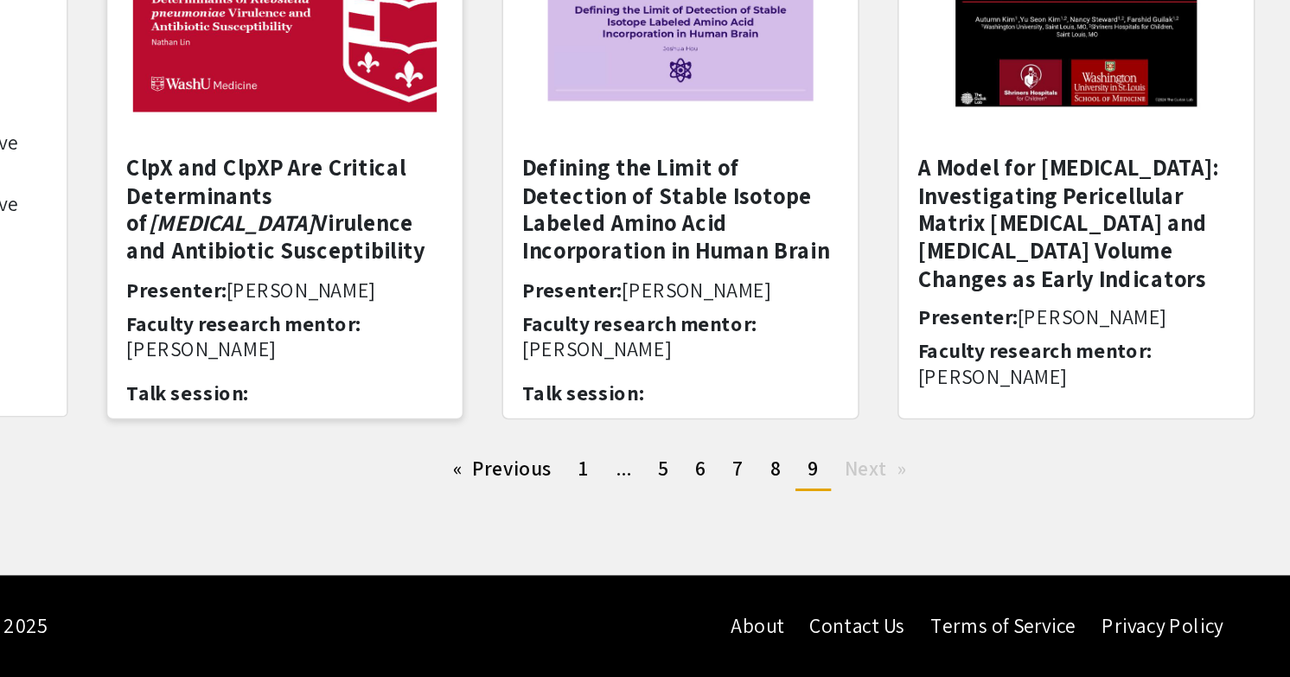
scroll to position [469, 0]
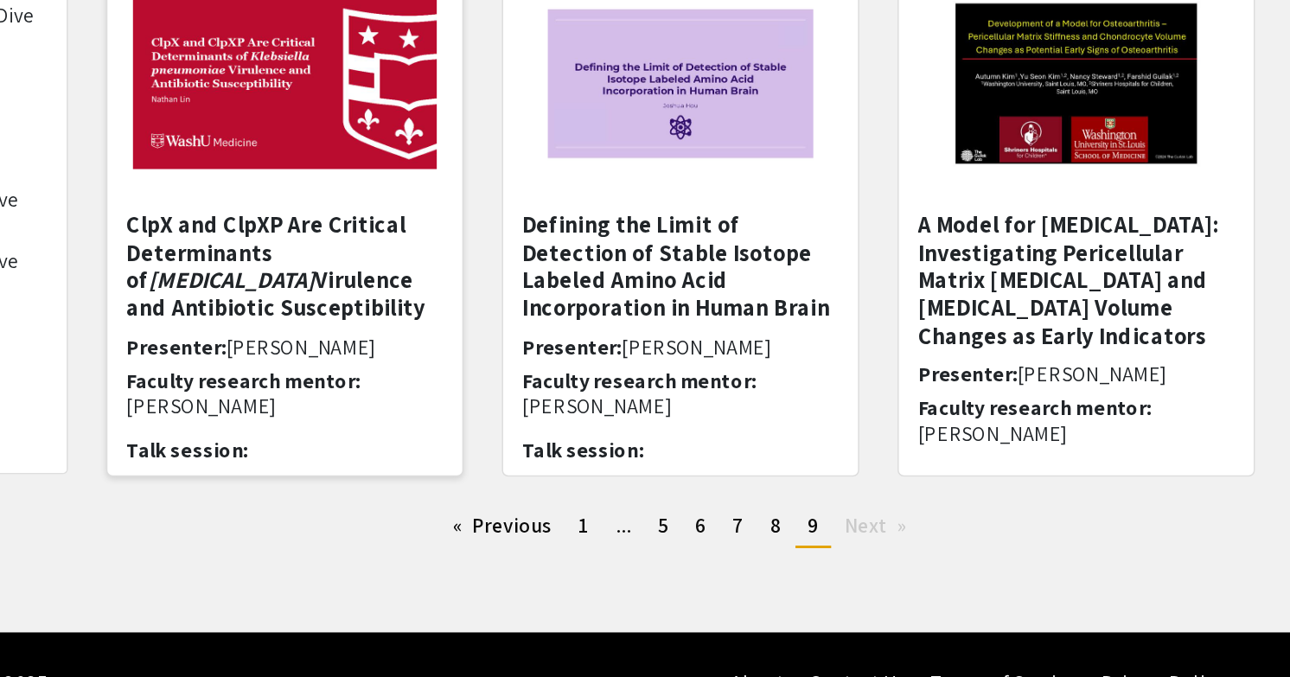
click at [471, 267] on img at bounding box center [511, 237] width 240 height 150
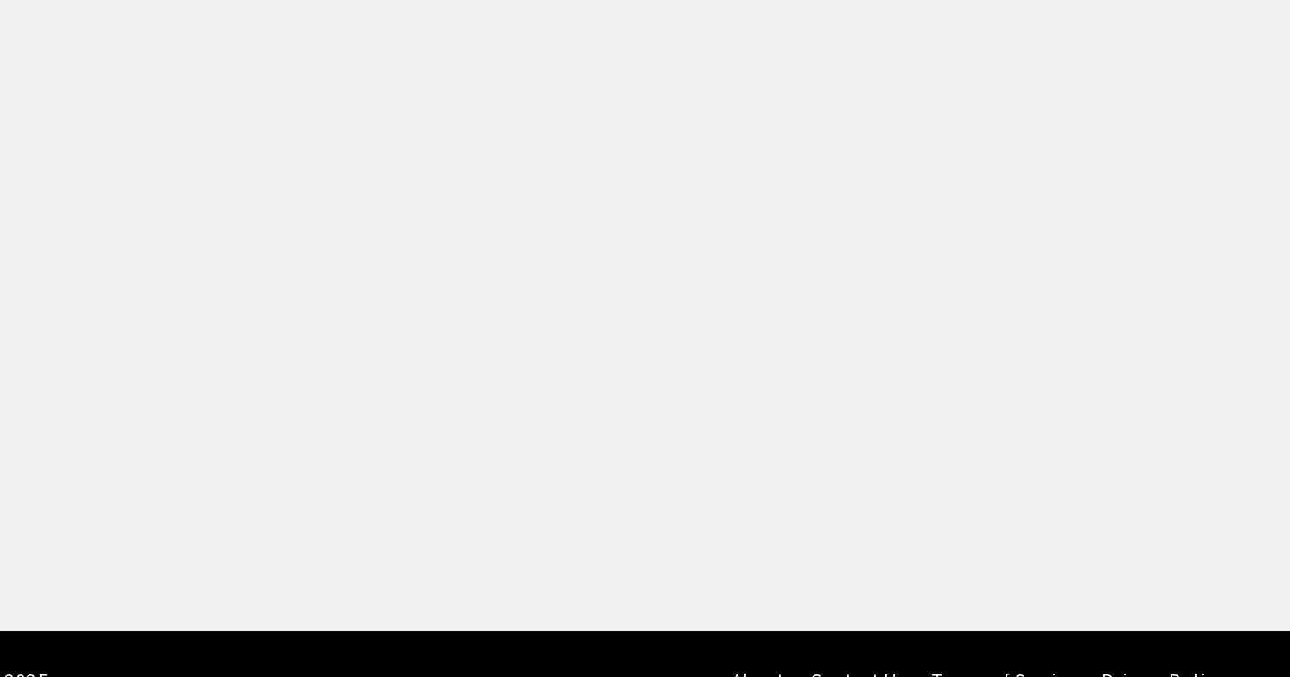
select select "custom"
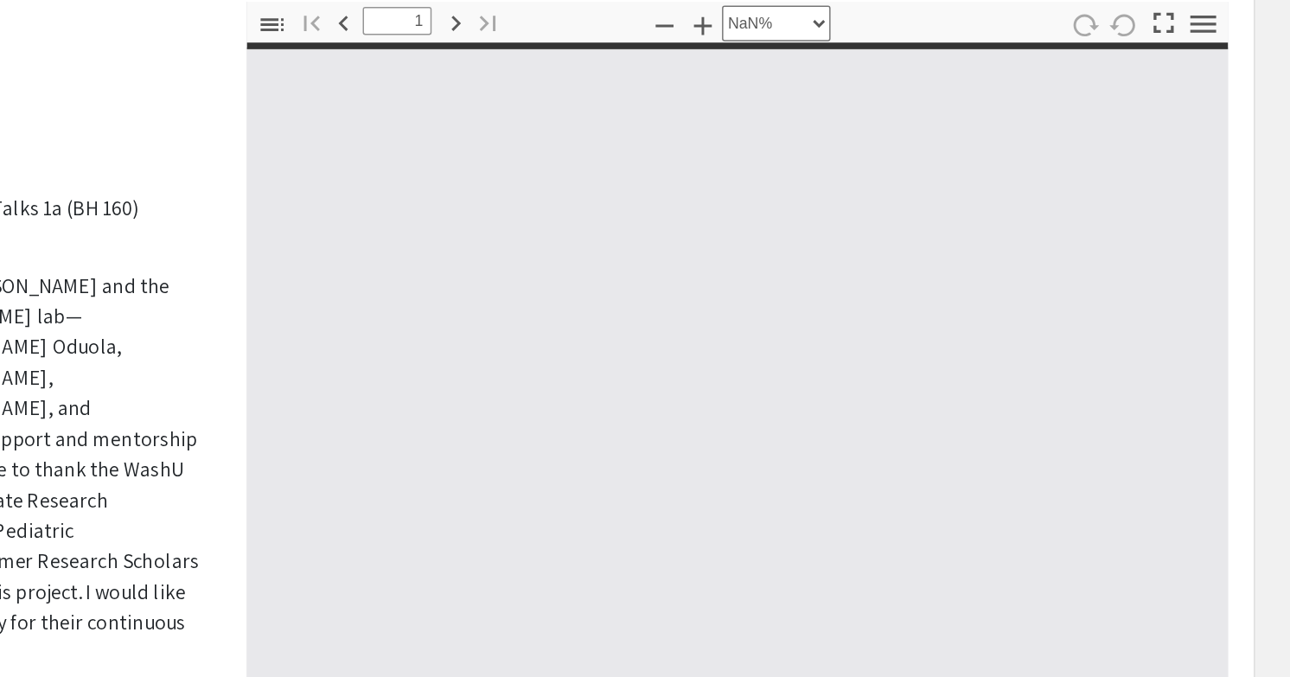
type input "0"
select select "custom"
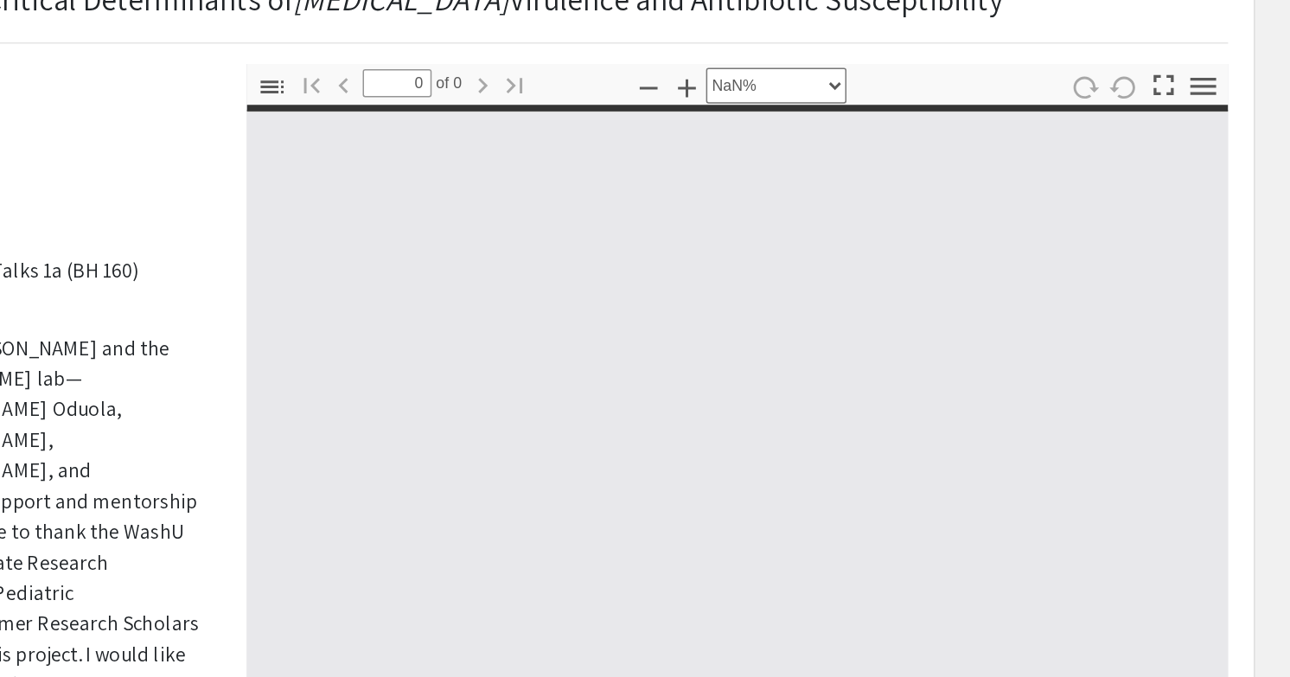
type input "1"
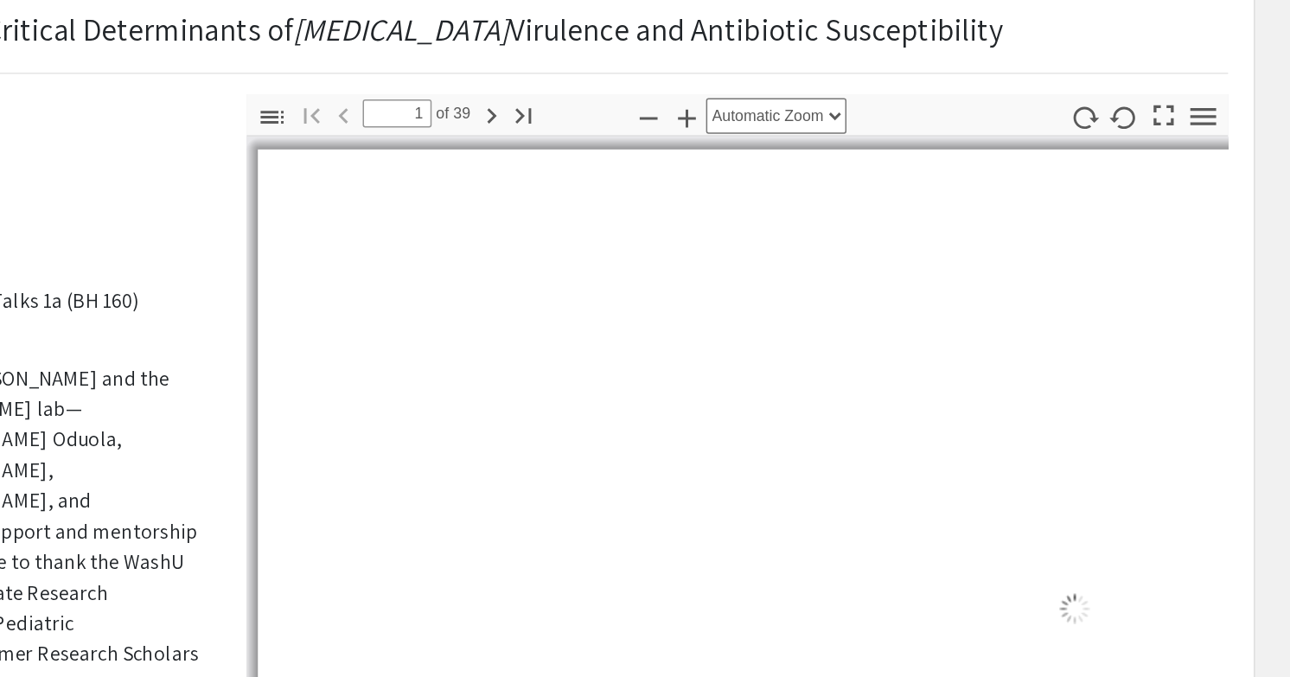
select select "auto"
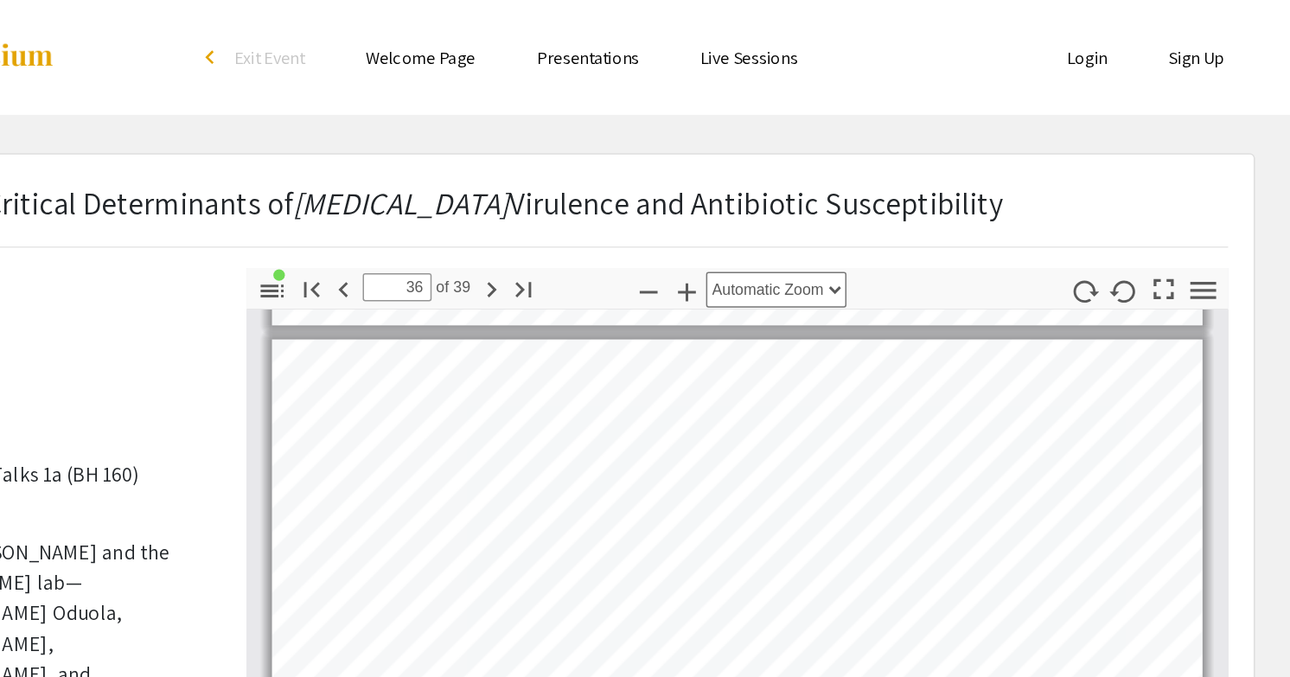
type input "35"
select select "0.5"
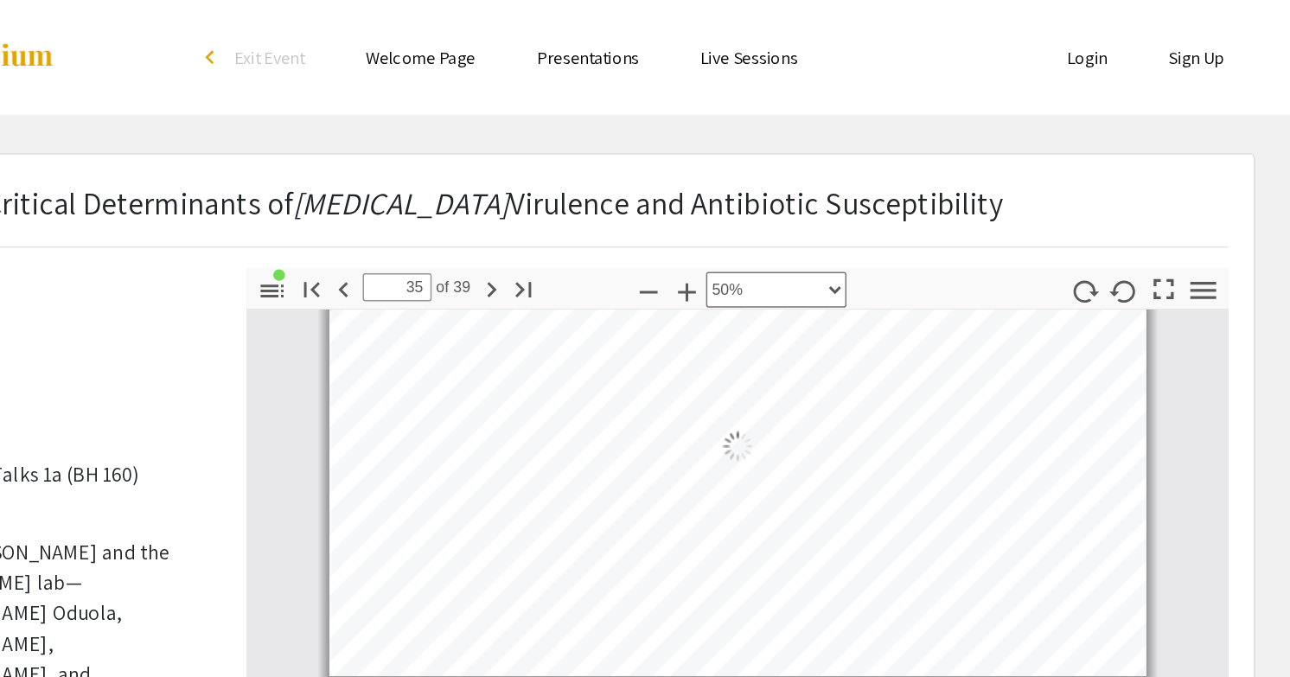
scroll to position [10913, 0]
